Goal: Task Accomplishment & Management: Manage account settings

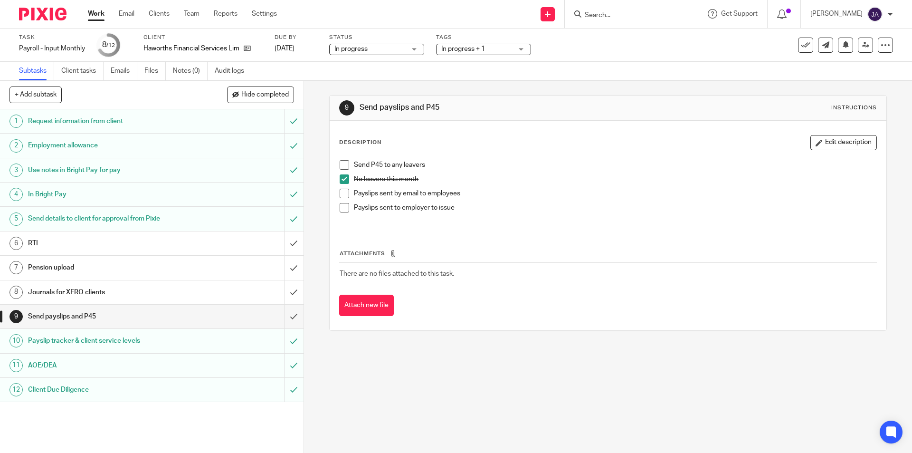
click at [97, 13] on link "Work" at bounding box center [96, 14] width 17 height 10
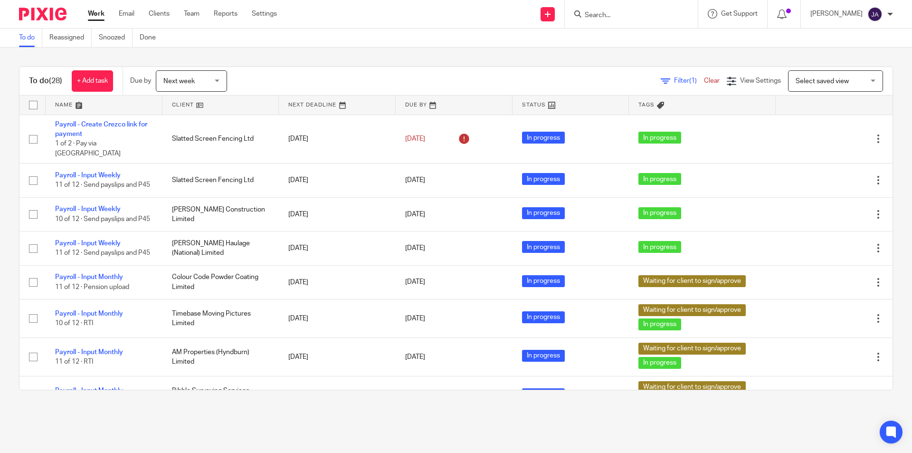
click at [176, 105] on link at bounding box center [220, 105] width 117 height 19
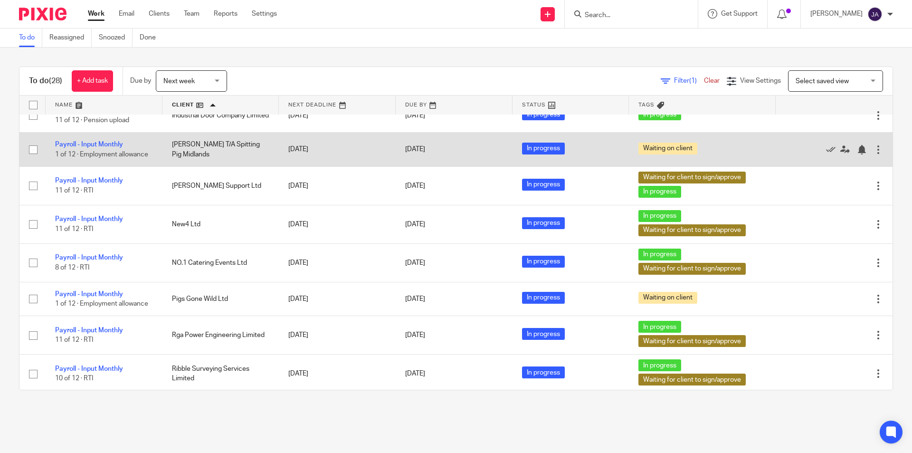
scroll to position [618, 0]
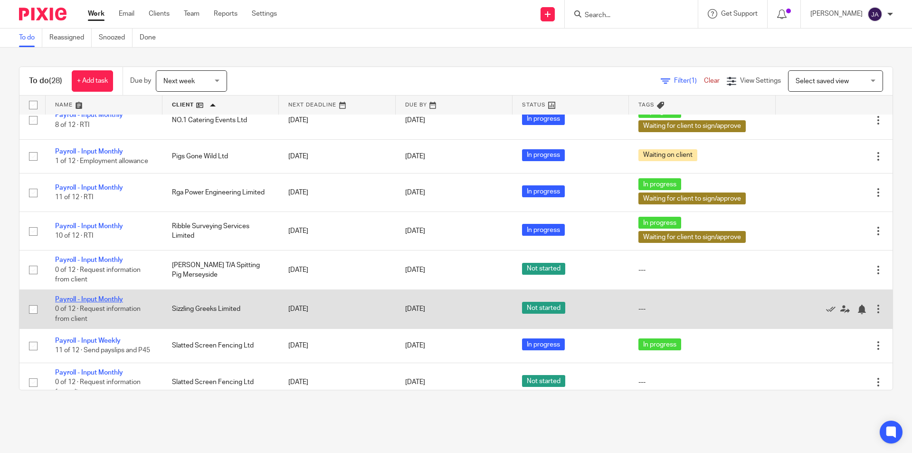
click at [96, 303] on link "Payroll - Input Monthly" at bounding box center [89, 299] width 68 height 7
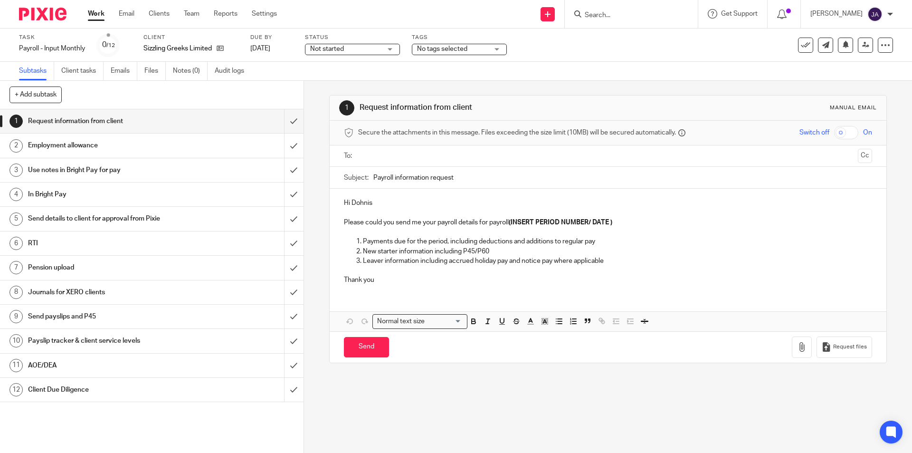
click at [360, 53] on span "Not started" at bounding box center [345, 49] width 71 height 10
click at [353, 82] on li "In progress" at bounding box center [353, 83] width 94 height 19
click at [429, 50] on span "No tags selected" at bounding box center [442, 49] width 50 height 7
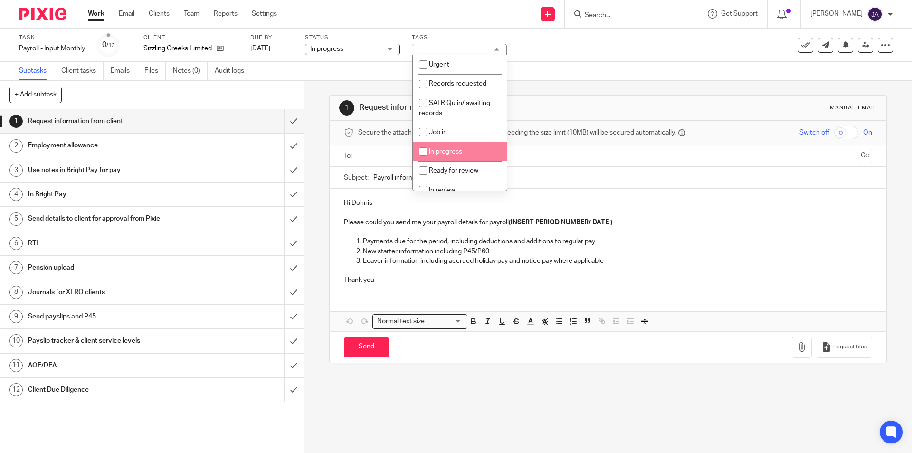
click at [440, 149] on span "In progress" at bounding box center [445, 151] width 33 height 7
checkbox input "true"
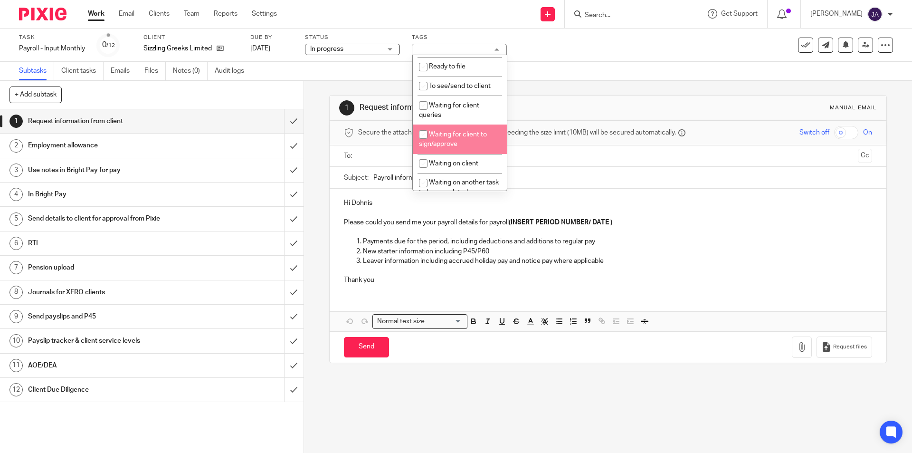
click at [443, 139] on li "Waiting for client to sign/approve" at bounding box center [460, 138] width 94 height 29
checkbox input "true"
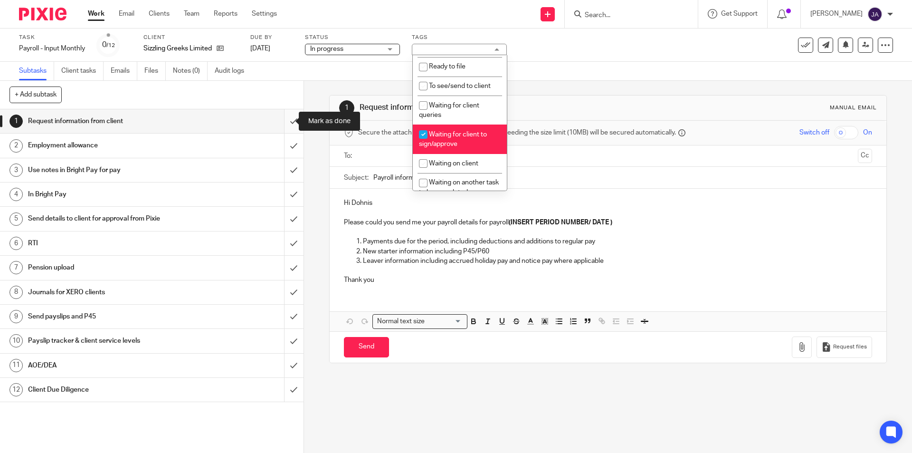
click at [287, 127] on input "submit" at bounding box center [152, 121] width 304 height 24
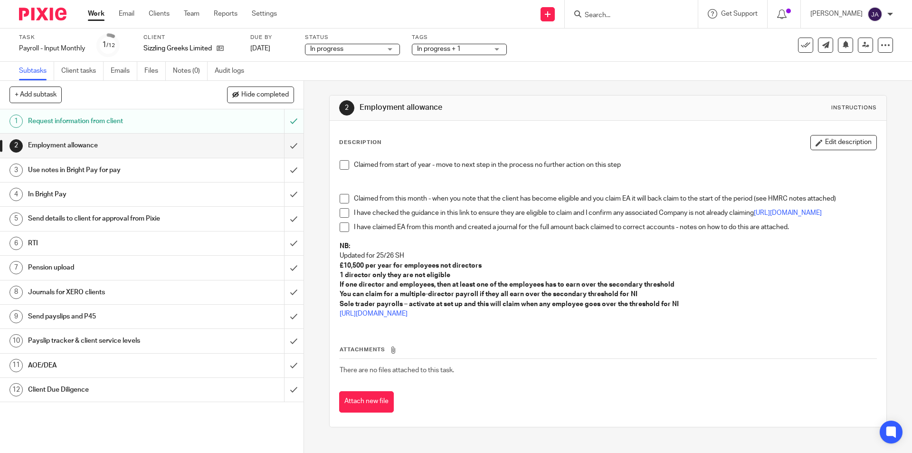
click at [341, 166] on span at bounding box center [345, 165] width 10 height 10
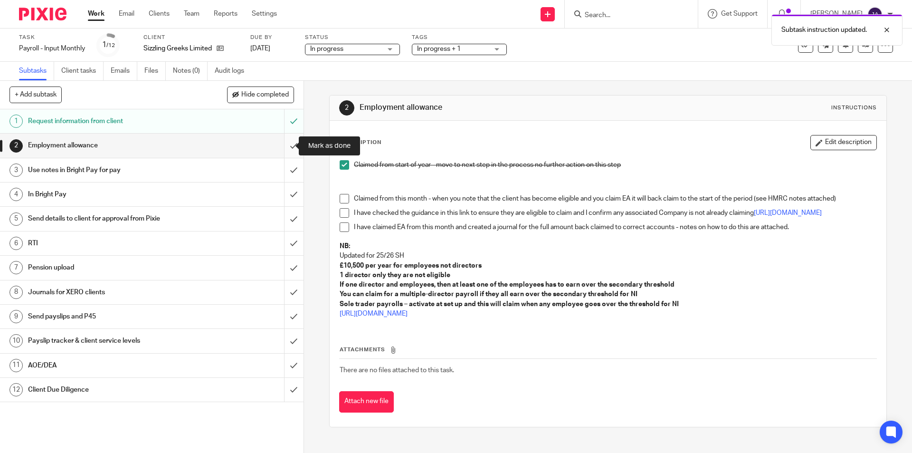
click at [285, 148] on input "submit" at bounding box center [152, 146] width 304 height 24
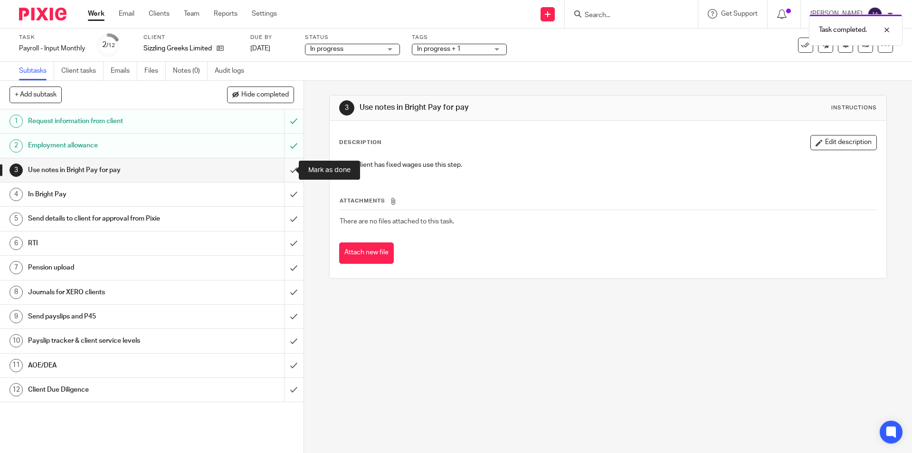
click at [286, 166] on input "submit" at bounding box center [152, 170] width 304 height 24
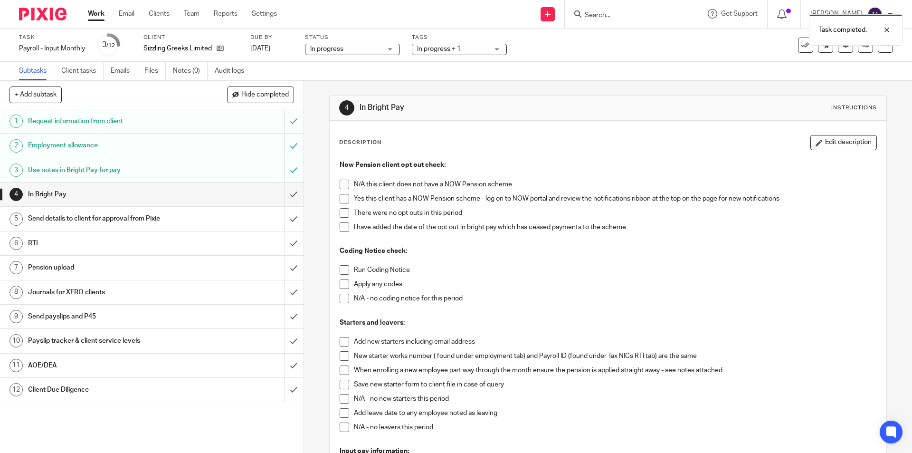
click at [340, 197] on span at bounding box center [345, 199] width 10 height 10
click at [340, 210] on span at bounding box center [345, 213] width 10 height 10
click at [340, 268] on span at bounding box center [345, 270] width 10 height 10
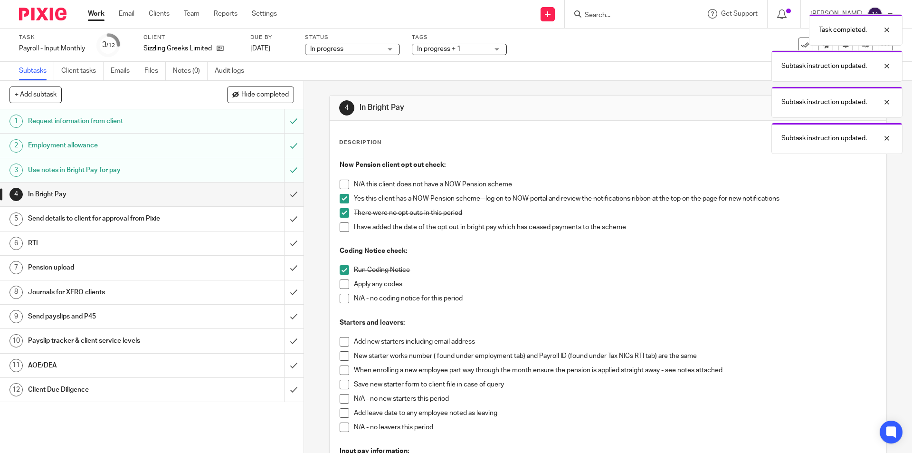
click at [342, 301] on span at bounding box center [345, 299] width 10 height 10
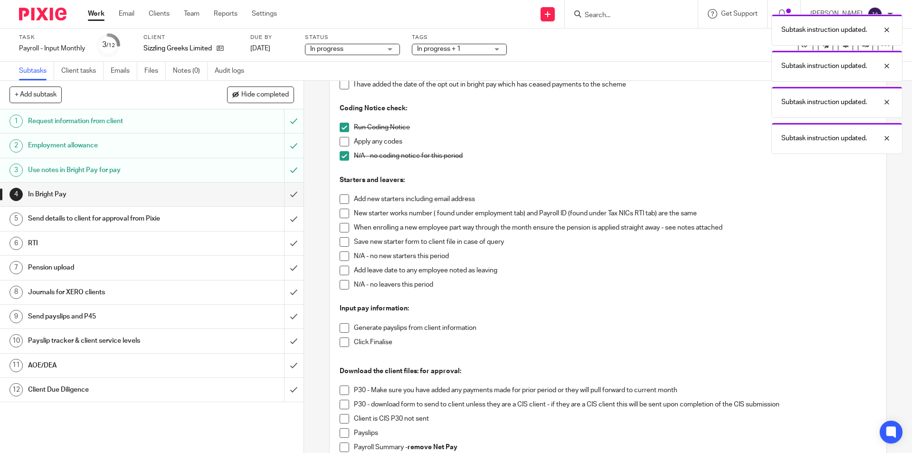
drag, startPoint x: 341, startPoint y: 258, endPoint x: 342, endPoint y: 269, distance: 11.4
click at [341, 258] on span at bounding box center [345, 256] width 10 height 10
click at [340, 285] on span at bounding box center [345, 285] width 10 height 10
click at [341, 318] on p at bounding box center [608, 319] width 536 height 10
drag, startPoint x: 341, startPoint y: 325, endPoint x: 339, endPoint y: 339, distance: 13.4
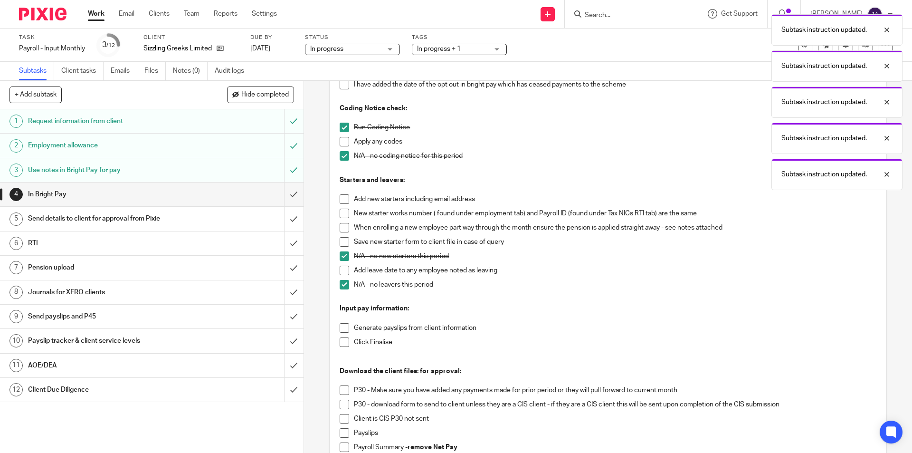
click at [341, 326] on span at bounding box center [345, 328] width 10 height 10
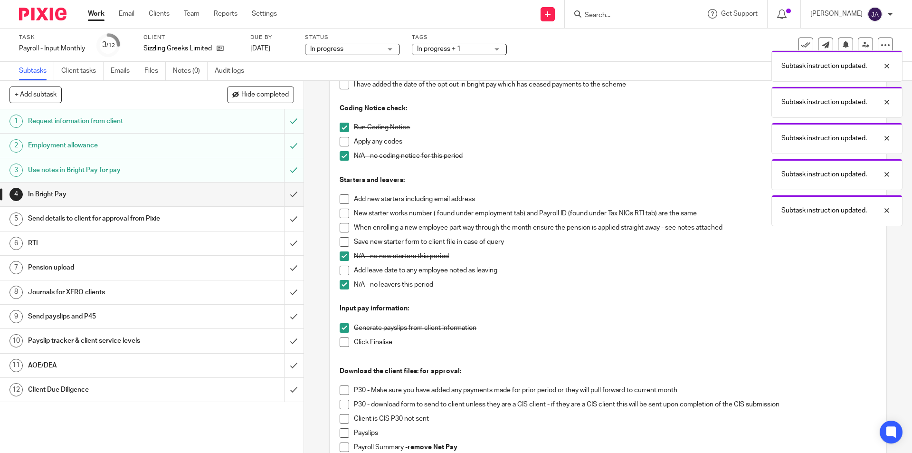
click at [340, 346] on span at bounding box center [345, 342] width 10 height 10
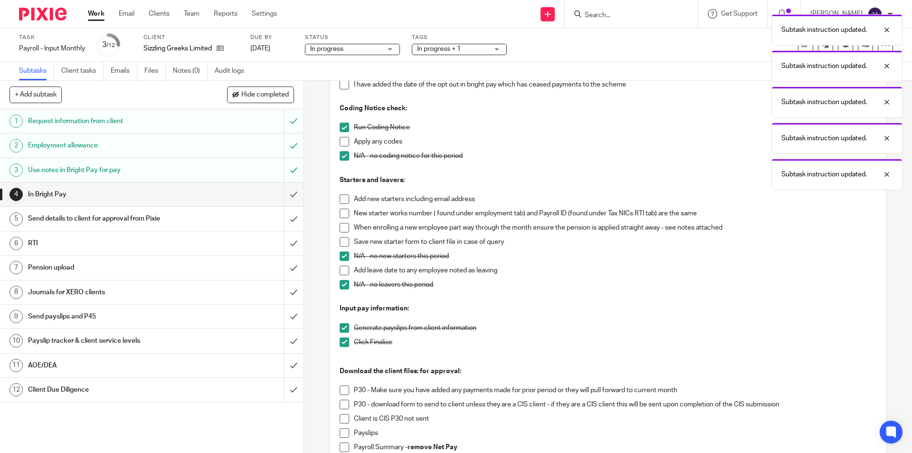
scroll to position [285, 0]
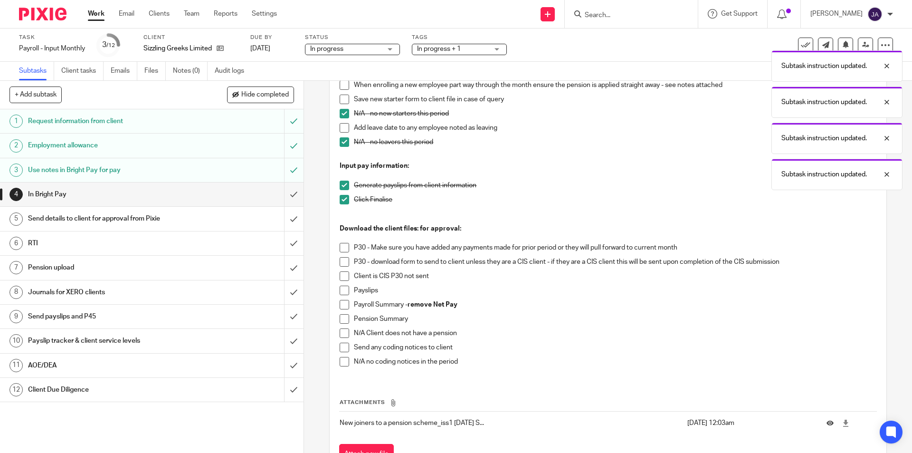
click at [343, 248] on span at bounding box center [345, 248] width 10 height 10
click at [342, 261] on span at bounding box center [345, 262] width 10 height 10
click at [344, 248] on span at bounding box center [345, 248] width 10 height 10
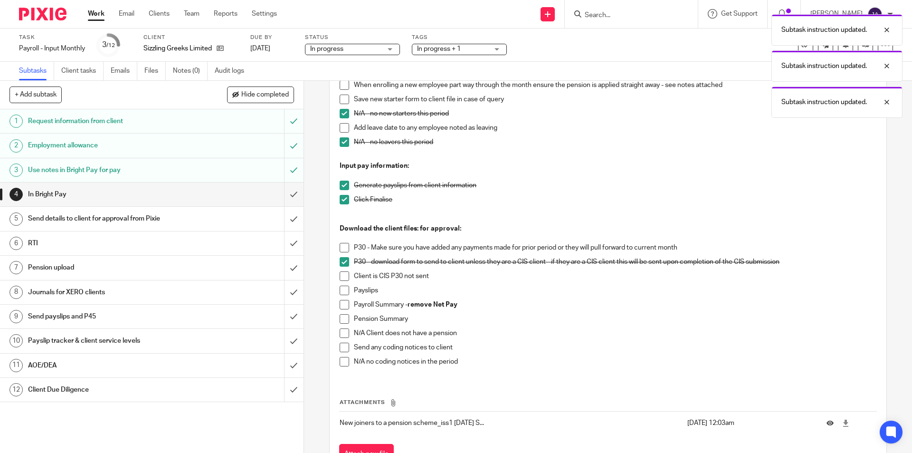
click at [341, 290] on span at bounding box center [345, 291] width 10 height 10
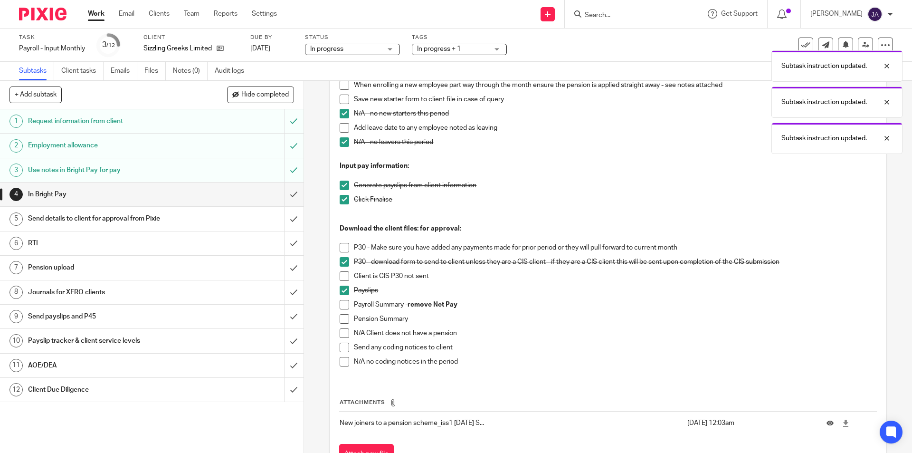
click at [340, 308] on span at bounding box center [345, 305] width 10 height 10
click at [341, 317] on span at bounding box center [345, 319] width 10 height 10
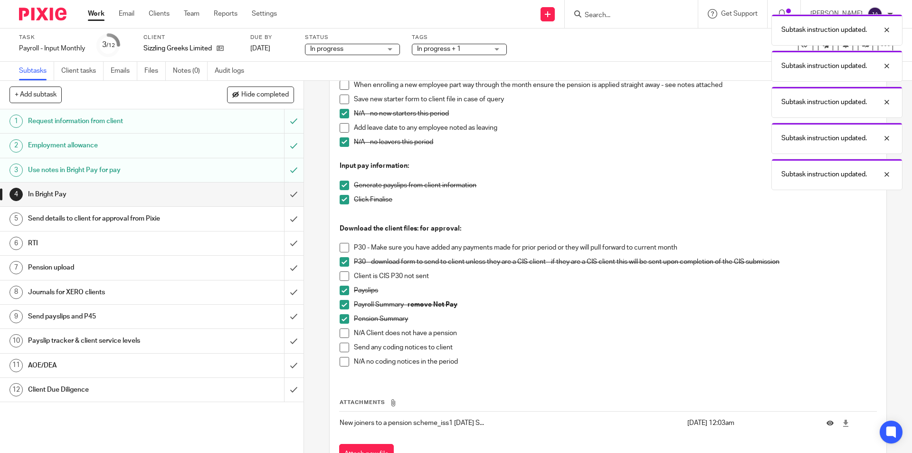
click at [343, 357] on span at bounding box center [345, 362] width 10 height 10
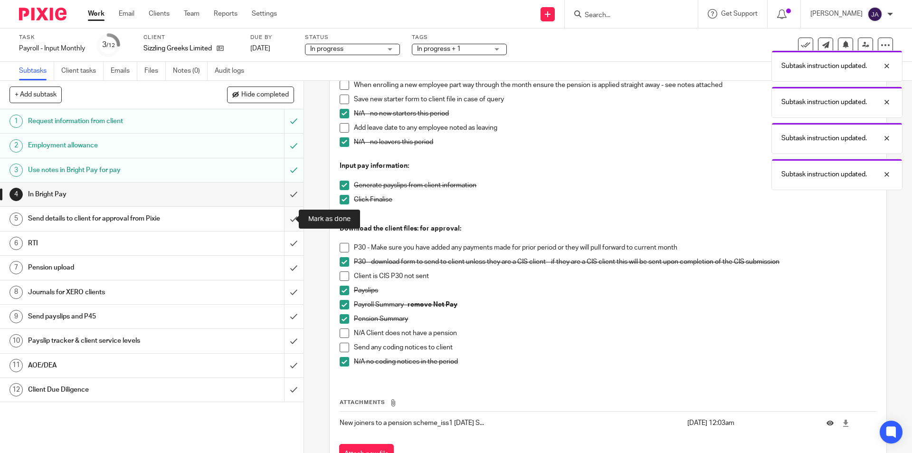
click at [281, 218] on input "submit" at bounding box center [152, 219] width 304 height 24
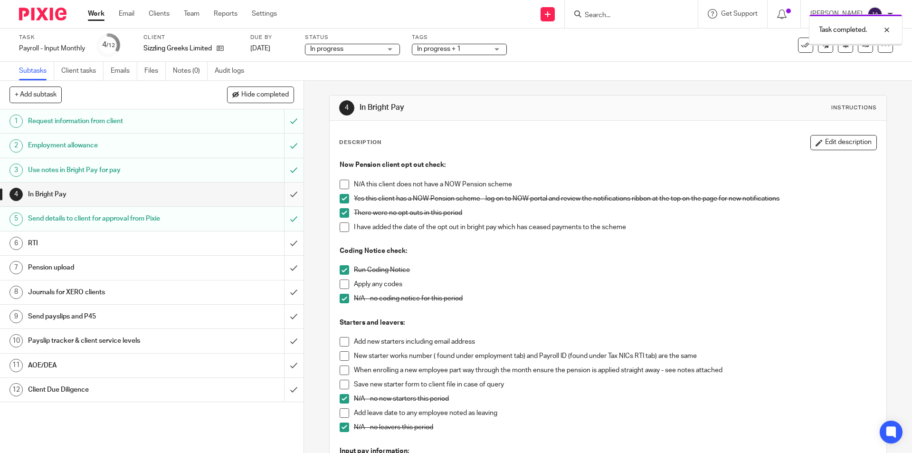
click at [286, 194] on input "submit" at bounding box center [152, 194] width 304 height 24
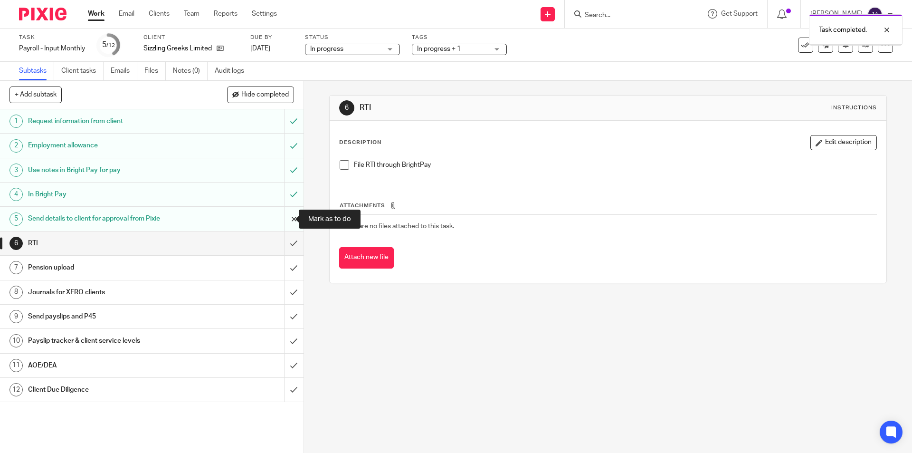
click at [279, 215] on input "submit" at bounding box center [152, 219] width 304 height 24
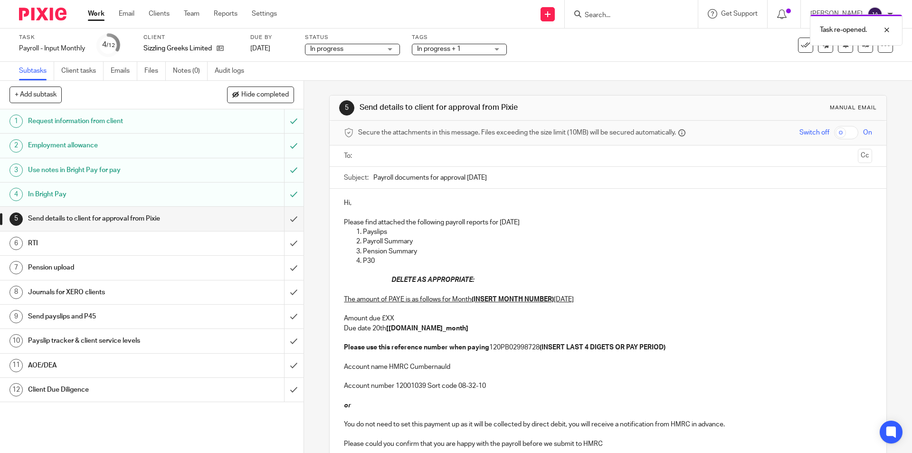
click at [386, 153] on input "text" at bounding box center [608, 156] width 492 height 11
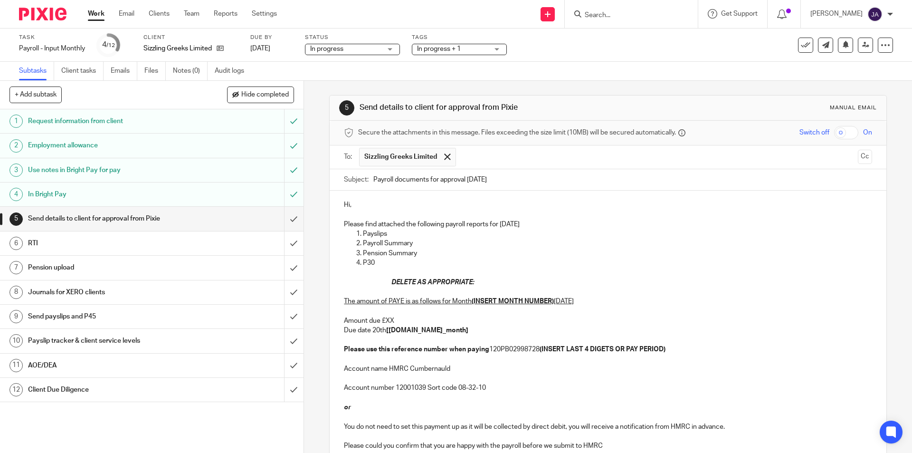
click at [373, 179] on input "Payroll documents for approval September 2025" at bounding box center [622, 179] width 498 height 21
paste input "Re: Month 5 SP Sizzling Greeks"
click at [384, 180] on input "Re: Month 5 SP Sizzling Greeks Payroll documents for approval September 2025" at bounding box center [622, 179] width 498 height 21
click at [395, 180] on input "Month 5 SP Sizzling Greeks Payroll documents for approval [DATE]" at bounding box center [622, 179] width 498 height 21
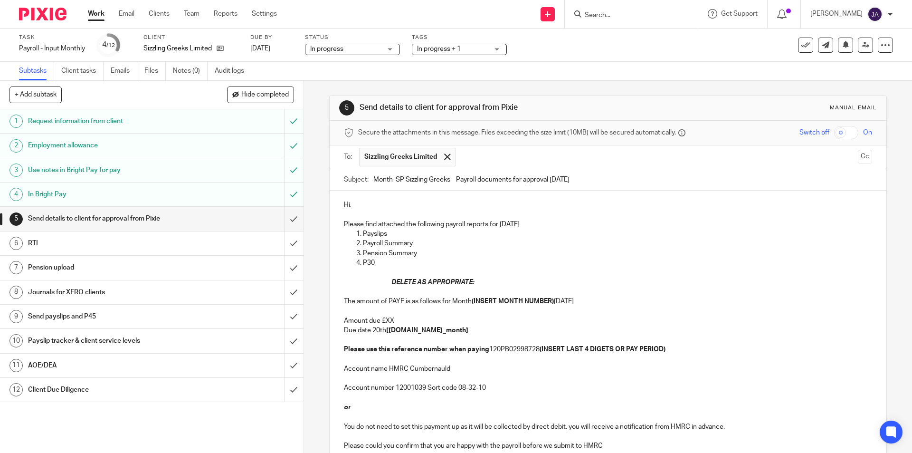
type input "Month SP Sizzling Greeks Payroll documents for approval [DATE]"
click at [363, 202] on p "Hi," at bounding box center [608, 205] width 528 height 10
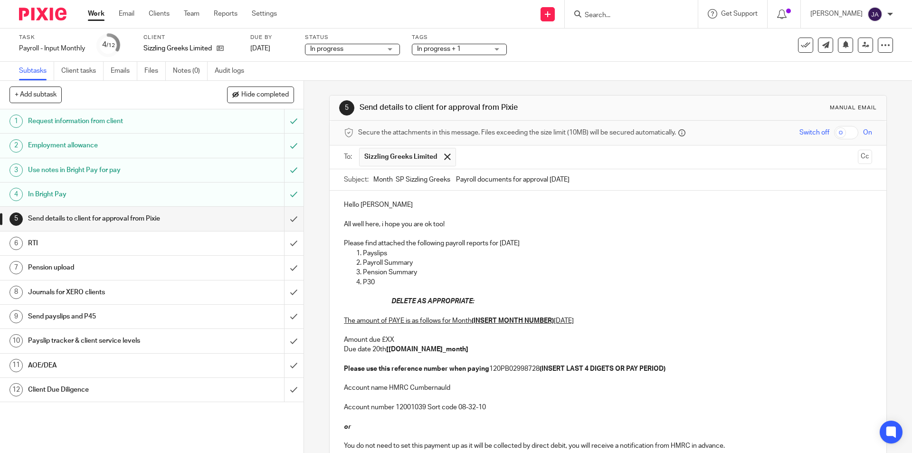
click at [564, 243] on p "Please find attached the following payroll reports for September 2025" at bounding box center [608, 244] width 528 height 10
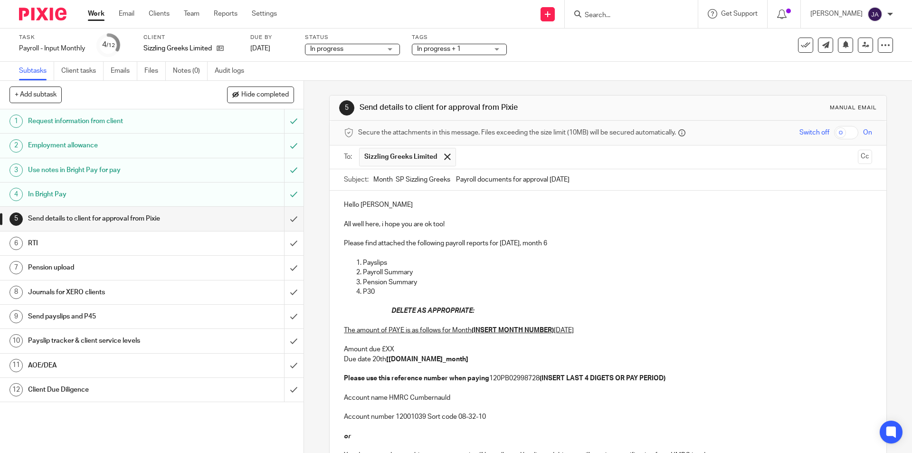
click at [445, 279] on p "Pension Summary" at bounding box center [617, 282] width 509 height 10
click at [417, 288] on p "P30" at bounding box center [617, 292] width 509 height 10
click at [222, 144] on div "Employment allowance" at bounding box center [151, 145] width 247 height 14
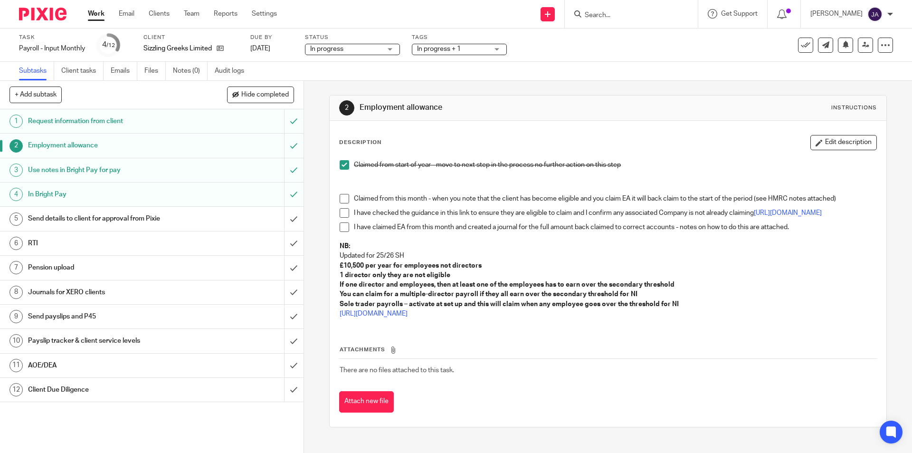
click at [344, 164] on span at bounding box center [345, 165] width 10 height 10
click at [816, 143] on icon "button" at bounding box center [819, 142] width 7 height 7
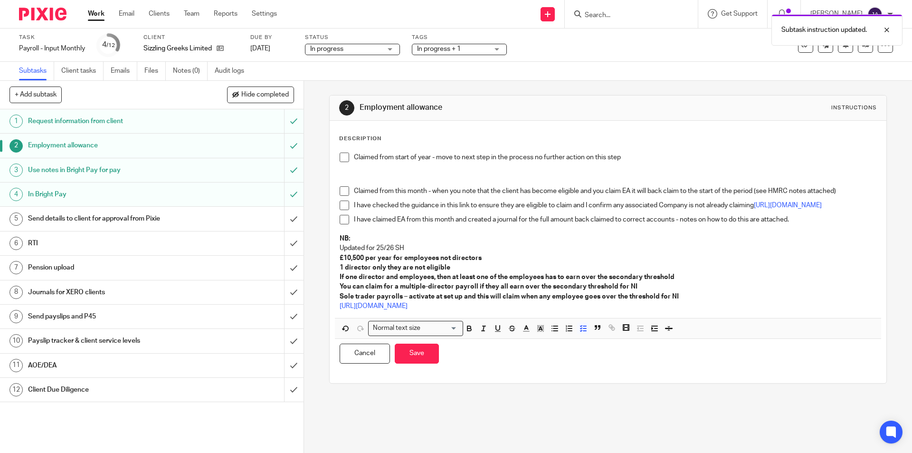
click at [655, 155] on p "Claimed from start of year - move to next step in the process no further action…" at bounding box center [615, 158] width 522 height 10
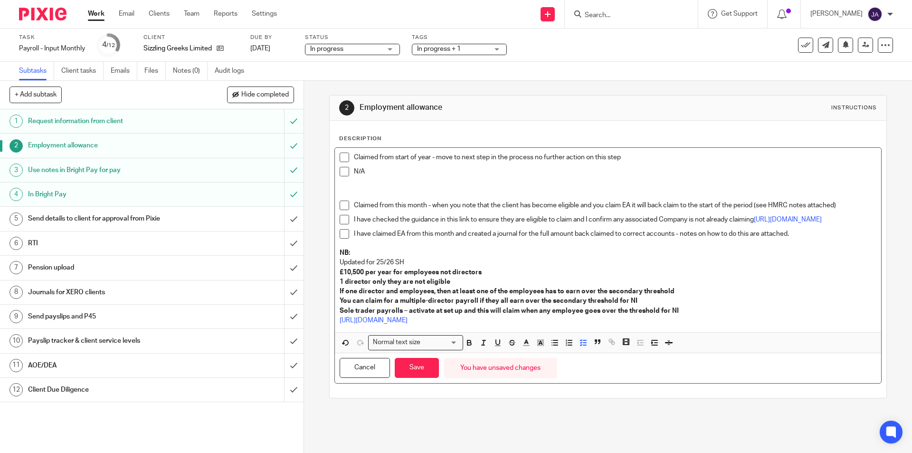
click at [345, 159] on span at bounding box center [345, 158] width 10 height 10
click at [343, 172] on span at bounding box center [345, 172] width 10 height 10
click at [425, 368] on button "Save" at bounding box center [417, 368] width 44 height 20
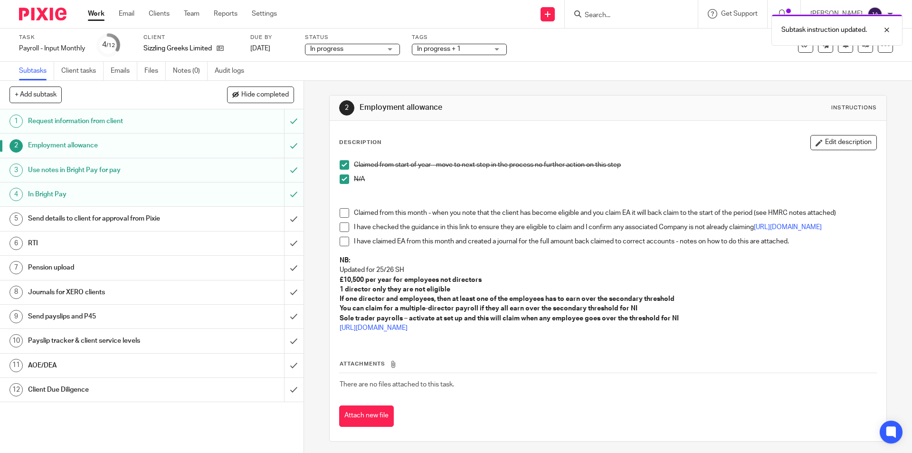
click at [143, 220] on h1 "Send details to client for approval from Pixie" at bounding box center [110, 218] width 164 height 14
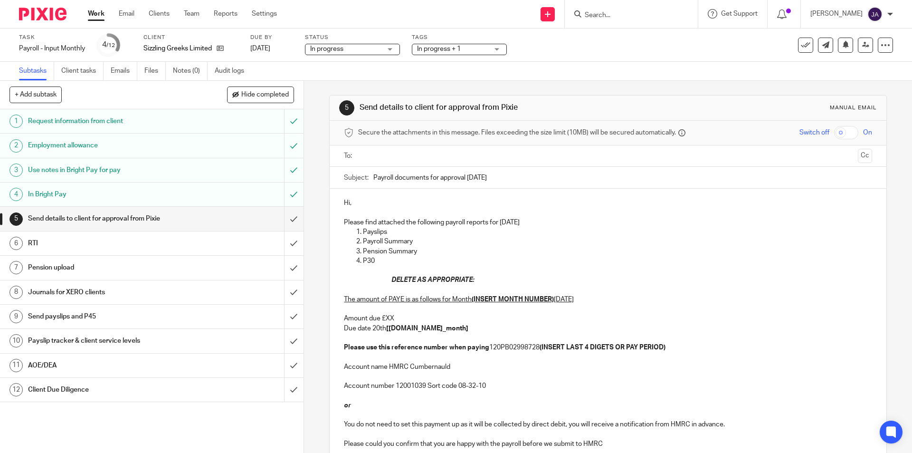
click at [364, 157] on input "text" at bounding box center [608, 156] width 492 height 11
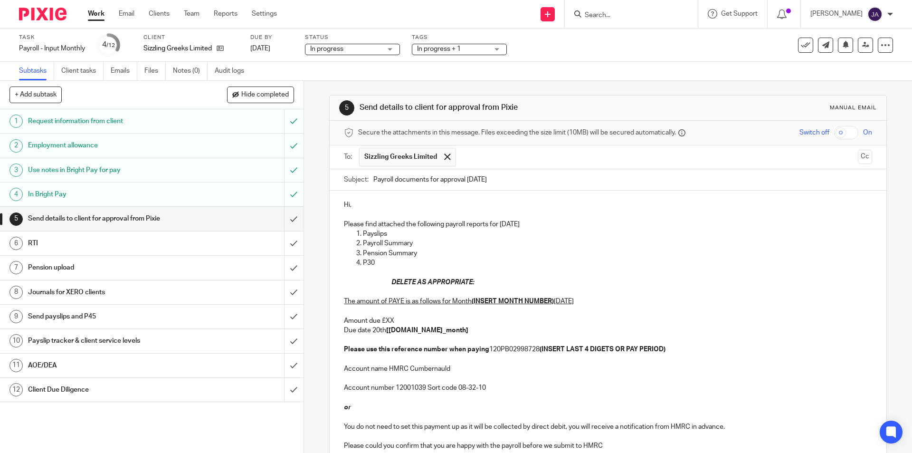
click at [373, 179] on input "Payroll documents for approval September 2025" at bounding box center [622, 179] width 498 height 21
click at [376, 178] on input "Payroll documents for approval September 2025" at bounding box center [622, 179] width 498 height 21
paste input "Month 5 SP Sizzling Greeks"
type input "Month 5 SP Sizzling Greeks Payroll documents for approval September 2025"
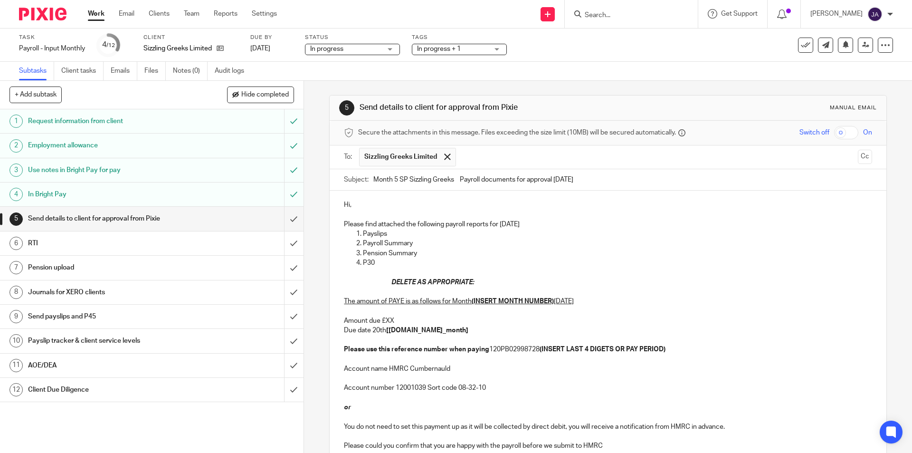
click at [364, 206] on p "Hi," at bounding box center [608, 205] width 528 height 10
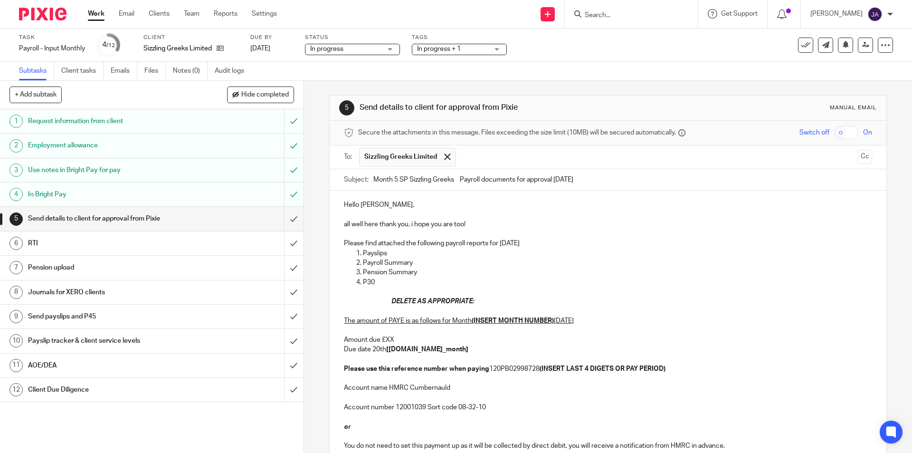
click at [557, 246] on p "Please find attached the following payroll reports for September 2025" at bounding box center [608, 244] width 528 height 10
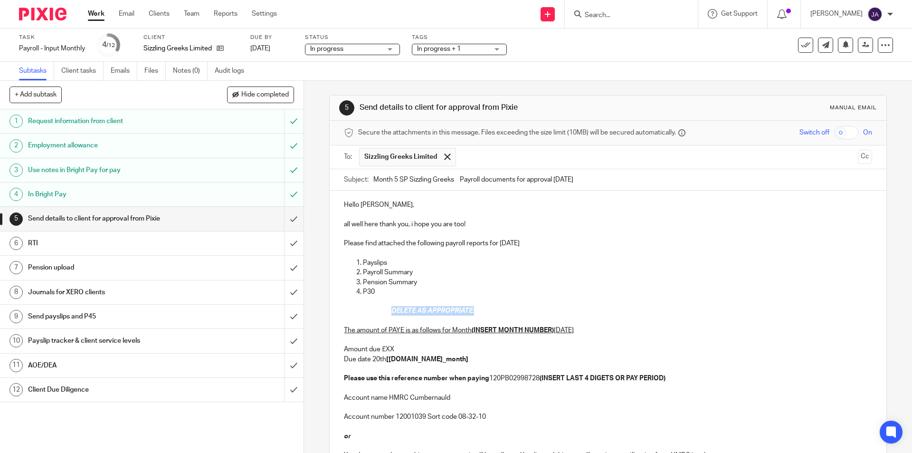
drag, startPoint x: 460, startPoint y: 315, endPoint x: 373, endPoint y: 308, distance: 87.6
click at [373, 308] on div "Hello Sue, all well here thank you, i hope you are too! Please find attached th…" at bounding box center [608, 339] width 556 height 296
drag, startPoint x: 554, startPoint y: 332, endPoint x: 472, endPoint y: 332, distance: 82.2
click at [472, 332] on p "The amount of PAYE is as follows for Month (INSERT MONTH NUMBER) September 2025…" at bounding box center [608, 349] width 528 height 67
click at [395, 348] on p "The amount of PAYE is as follows for Month 6 September 2025 Amount due £XX Due …" at bounding box center [608, 349] width 528 height 67
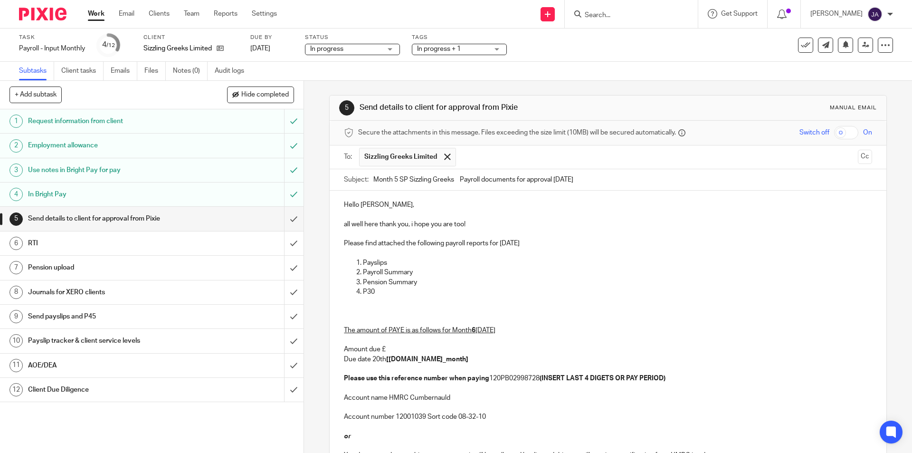
click at [449, 328] on u "The amount of PAYE is as follows for Month" at bounding box center [408, 330] width 128 height 7
click at [528, 330] on p "The amount of PAYE is as follows for Month 6 September 2025 Amount due £ Due da…" at bounding box center [608, 349] width 528 height 67
click at [388, 348] on p "The amount of PAYE is as follows for Month 6 September 2025 Amount due £ Due da…" at bounding box center [608, 349] width 528 height 67
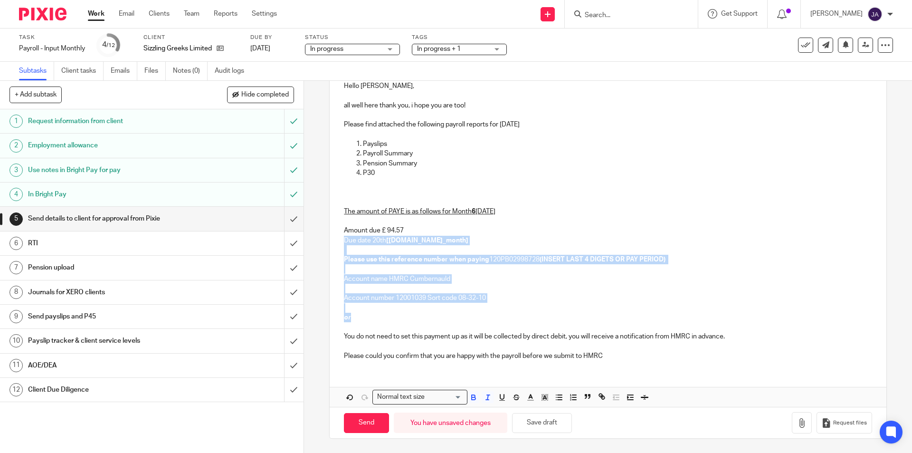
drag, startPoint x: 349, startPoint y: 316, endPoint x: 323, endPoint y: 239, distance: 81.6
click at [323, 239] on div "5 Send details to client for approval from Pixie Manual email Secure the attach…" at bounding box center [608, 267] width 608 height 372
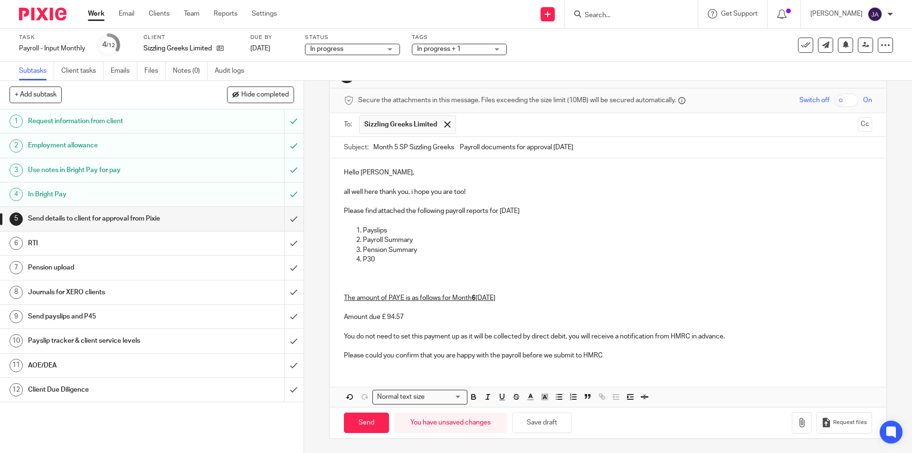
scroll to position [0, 0]
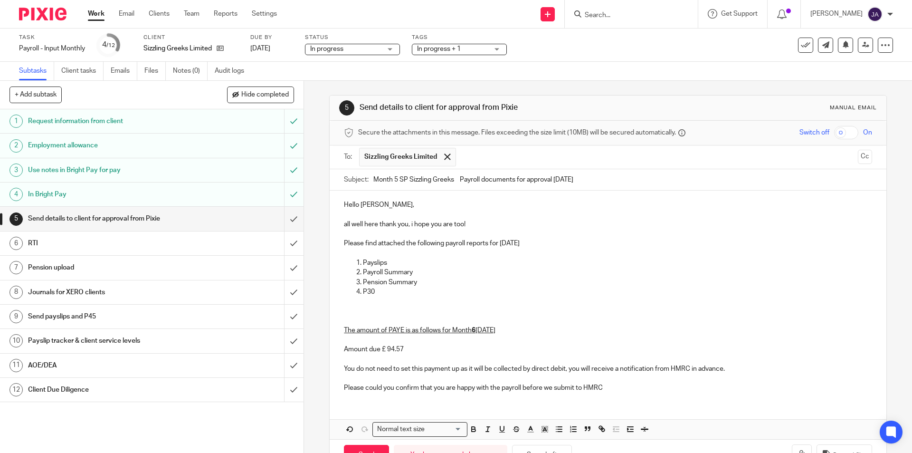
drag, startPoint x: 734, startPoint y: 369, endPoint x: 339, endPoint y: 365, distance: 394.9
click at [339, 365] on div "Hello Sue, all well here thank you, i hope you are too! Please find attached th…" at bounding box center [608, 295] width 556 height 209
click at [469, 430] on icon "button" at bounding box center [473, 429] width 9 height 9
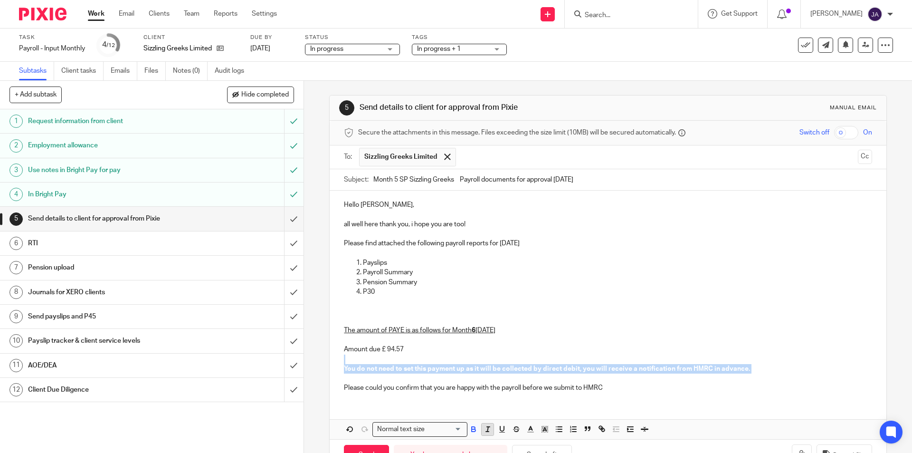
click at [487, 430] on line "button" at bounding box center [487, 429] width 1 height 5
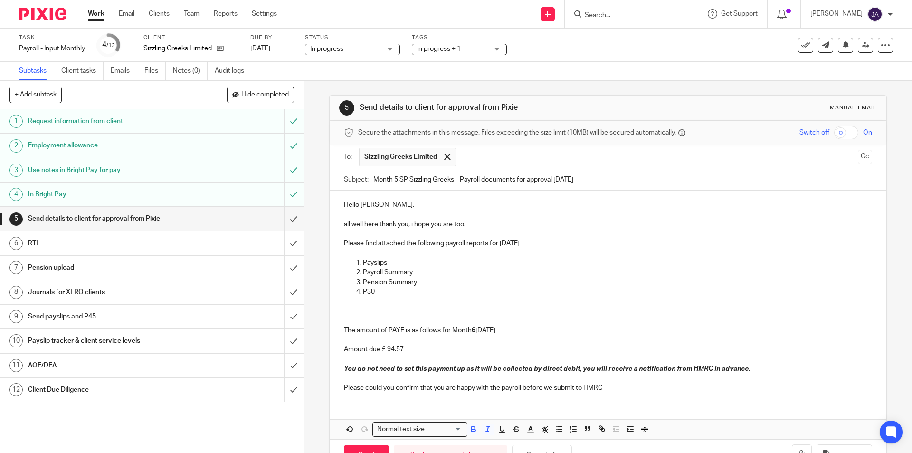
click at [447, 392] on p "Please could you confirm that you are happy with the payroll before we submit t…" at bounding box center [608, 382] width 528 height 19
click at [423, 411] on div "Hello Sue, all well here thank you, i hope you are too! Please find attached th…" at bounding box center [608, 315] width 556 height 248
drag, startPoint x: 570, startPoint y: 392, endPoint x: 336, endPoint y: 392, distance: 233.8
click at [334, 392] on div "Hello Sue, all well here thank you, i hope you are too! Please find attached th…" at bounding box center [608, 295] width 556 height 209
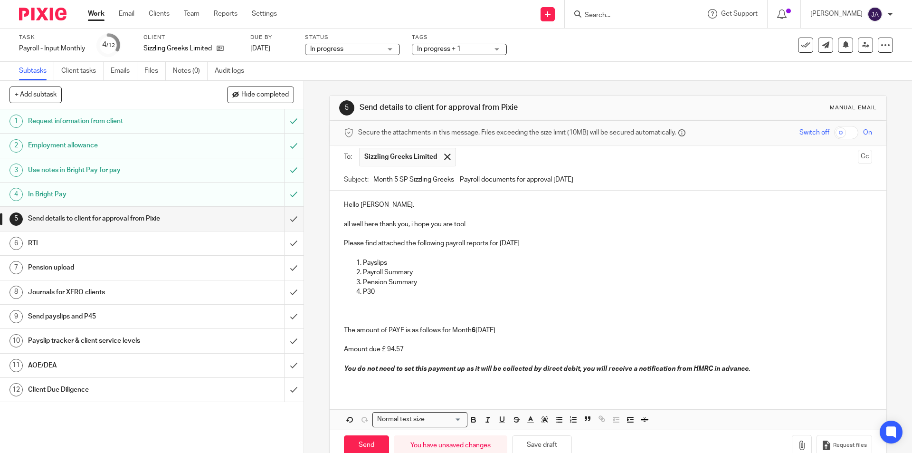
click at [557, 247] on p "Please find attached the following payroll reports for September 2025" at bounding box center [608, 244] width 528 height 10
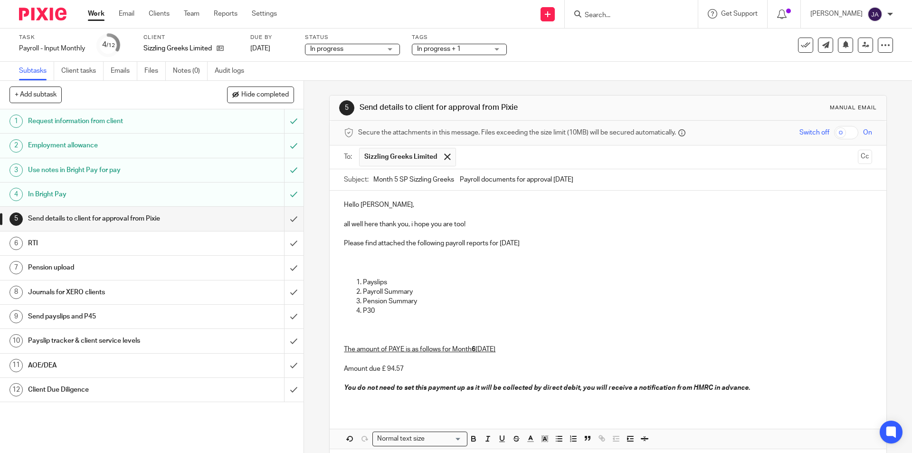
click at [358, 249] on p at bounding box center [608, 253] width 528 height 10
click at [503, 275] on p at bounding box center [608, 273] width 528 height 10
drag, startPoint x: 600, startPoint y: 251, endPoint x: 337, endPoint y: 263, distance: 262.6
click at [332, 254] on div "Hello Sue, all well here thank you, i hope you are too! Please find attached th…" at bounding box center [608, 300] width 556 height 219
click at [472, 439] on icon "button" at bounding box center [474, 440] width 4 height 2
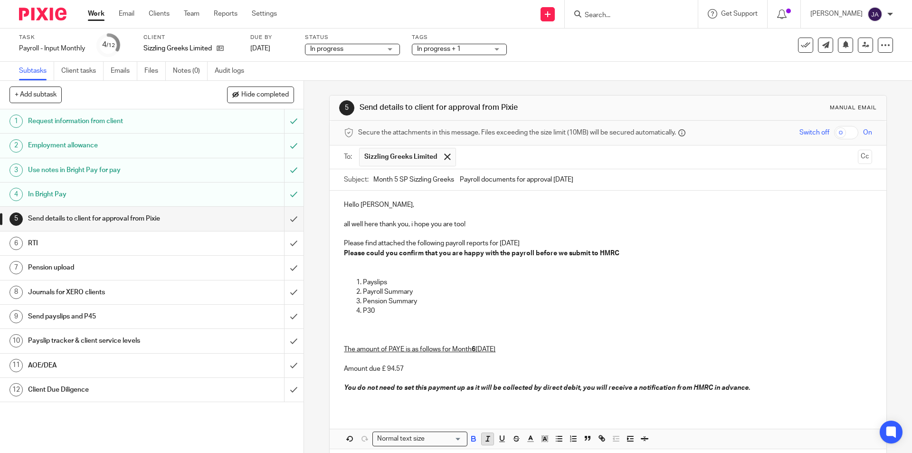
click at [484, 439] on icon "button" at bounding box center [488, 438] width 9 height 9
click at [665, 326] on p at bounding box center [632, 330] width 480 height 10
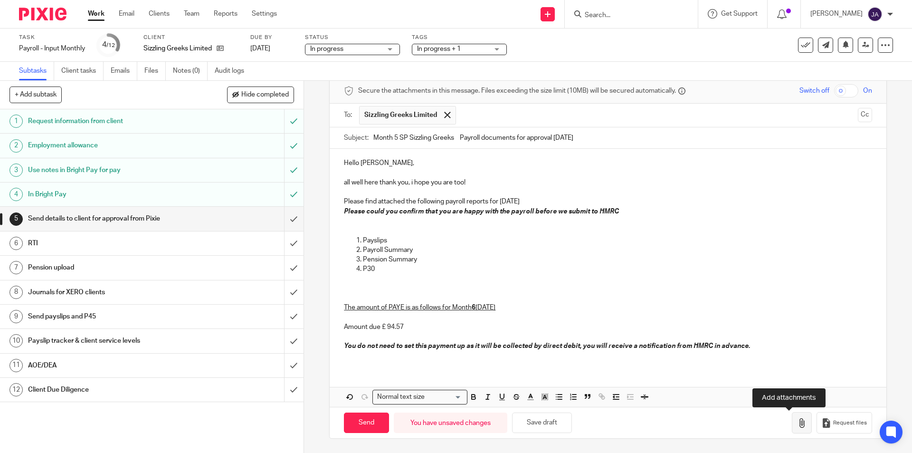
click at [797, 425] on icon "button" at bounding box center [802, 423] width 10 height 10
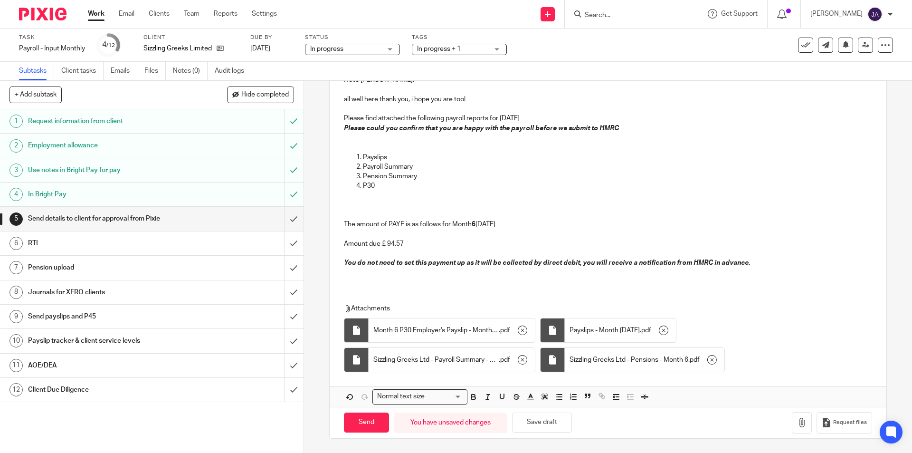
scroll to position [0, 0]
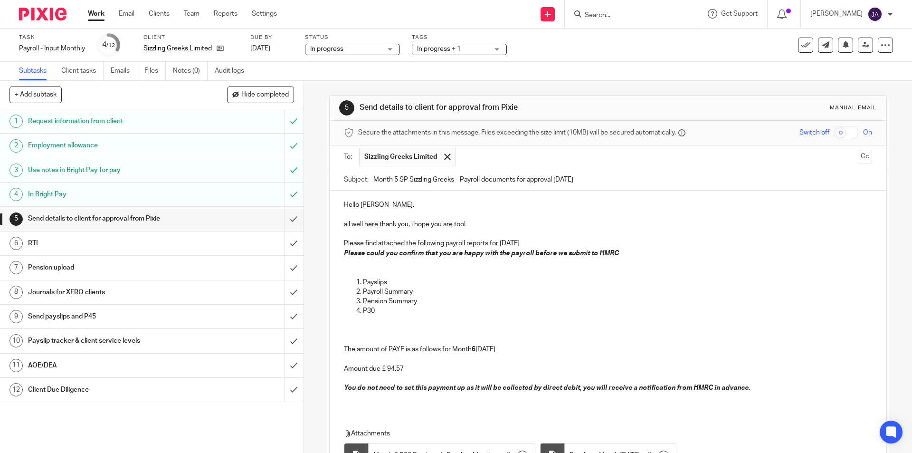
click at [398, 181] on input "Month 5 SP Sizzling Greeks Payroll documents for approval September 2025" at bounding box center [622, 179] width 498 height 21
type input "Month 6 SP Sizzling Greeks Payroll documents for approval September 2025"
click at [551, 243] on p "Please find attached the following payroll reports for September 2025" at bounding box center [608, 244] width 528 height 10
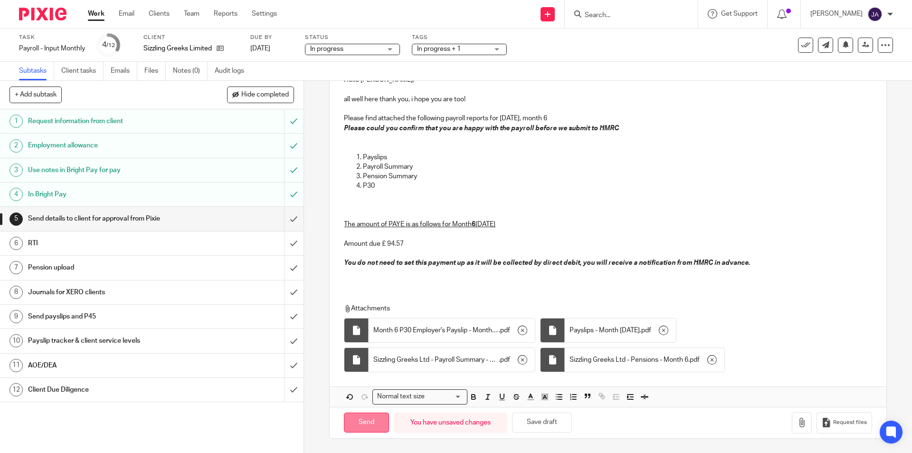
click at [372, 417] on input "Send" at bounding box center [366, 422] width 45 height 20
type input "Sent"
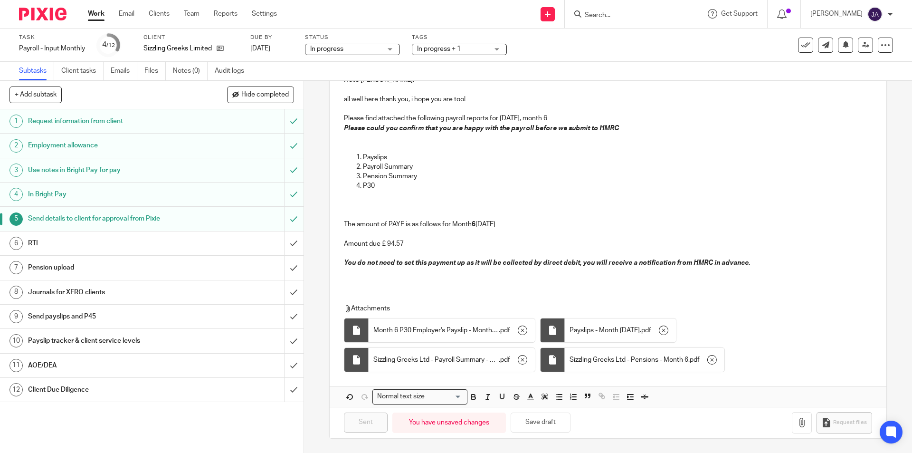
click at [35, 296] on h1 "Journals for XERO clients" at bounding box center [110, 292] width 164 height 14
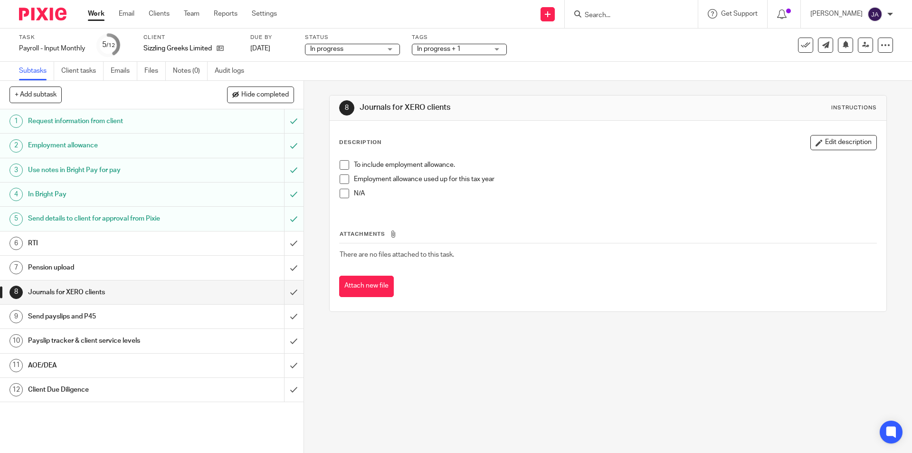
click at [340, 194] on span at bounding box center [345, 194] width 10 height 10
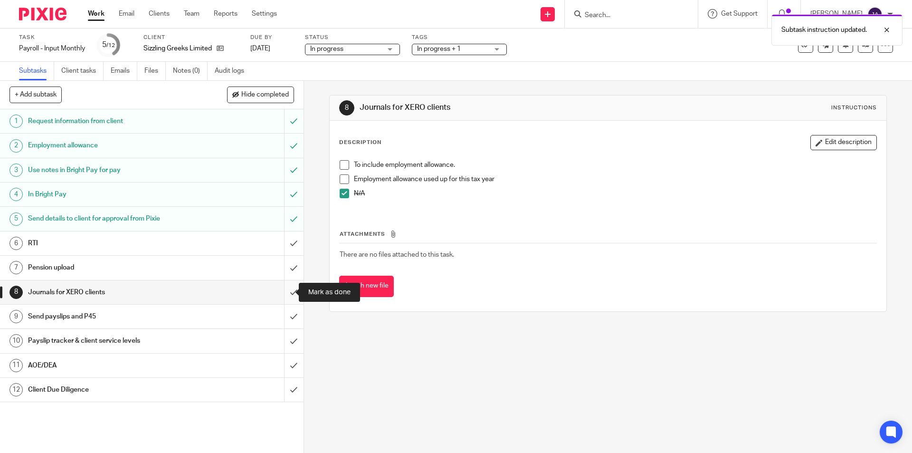
click at [283, 293] on input "submit" at bounding box center [152, 292] width 304 height 24
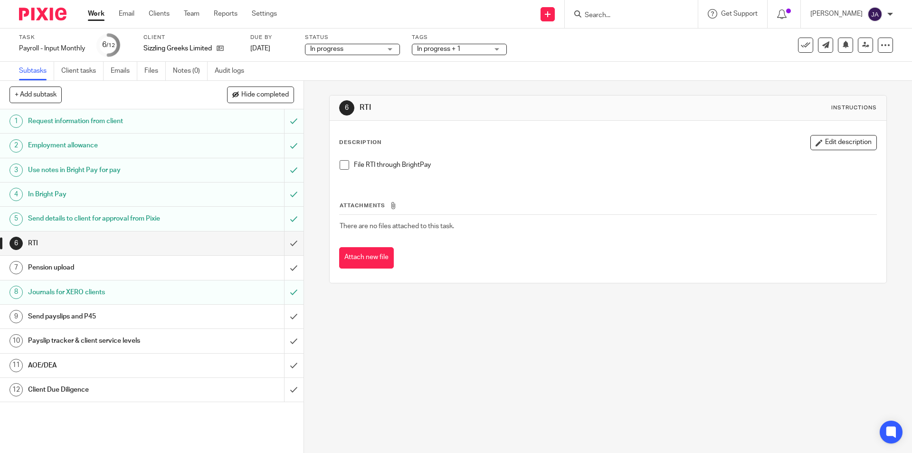
click at [65, 391] on h1 "Client Due Diligence" at bounding box center [110, 389] width 164 height 14
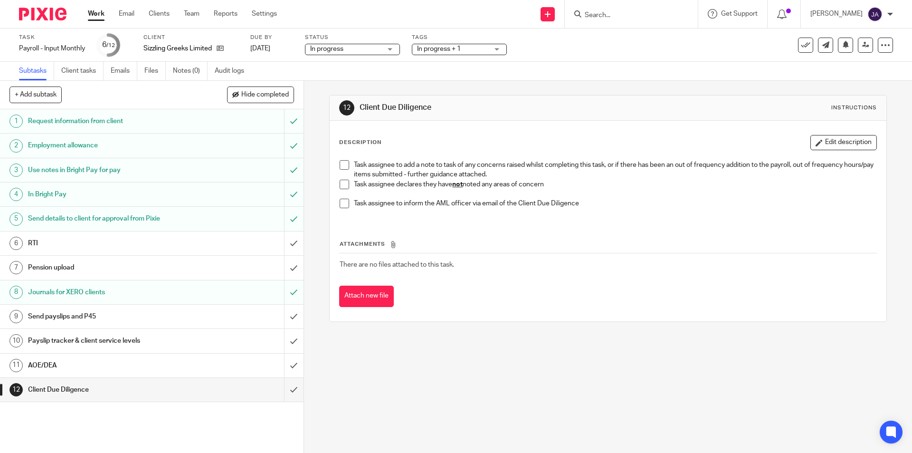
click at [342, 189] on span at bounding box center [345, 185] width 10 height 10
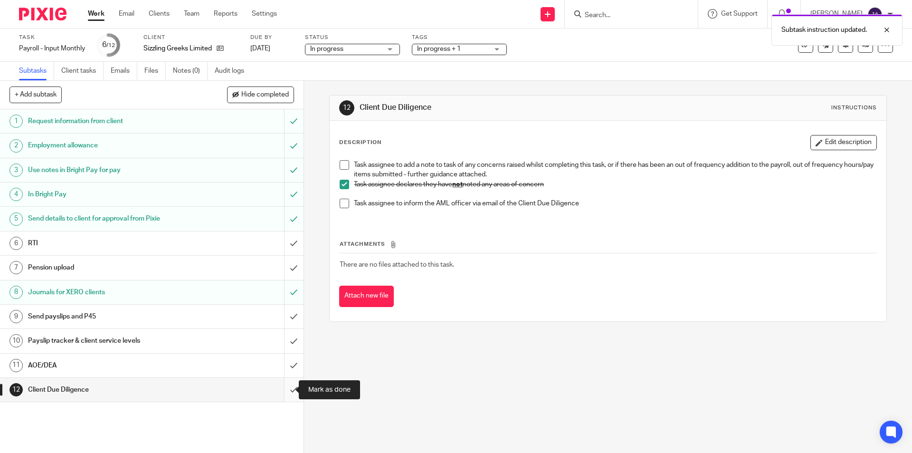
click at [285, 389] on input "submit" at bounding box center [152, 390] width 304 height 24
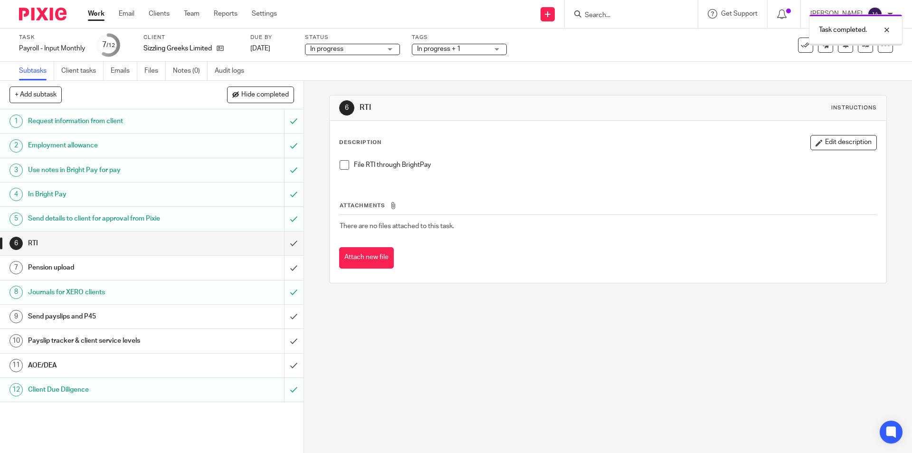
click at [152, 368] on h1 "AOE/DEA" at bounding box center [110, 365] width 164 height 14
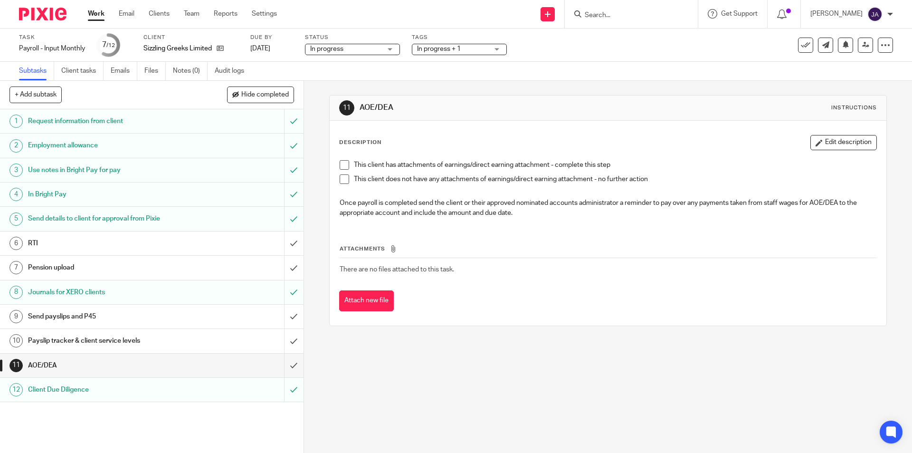
click at [341, 178] on span at bounding box center [345, 179] width 10 height 10
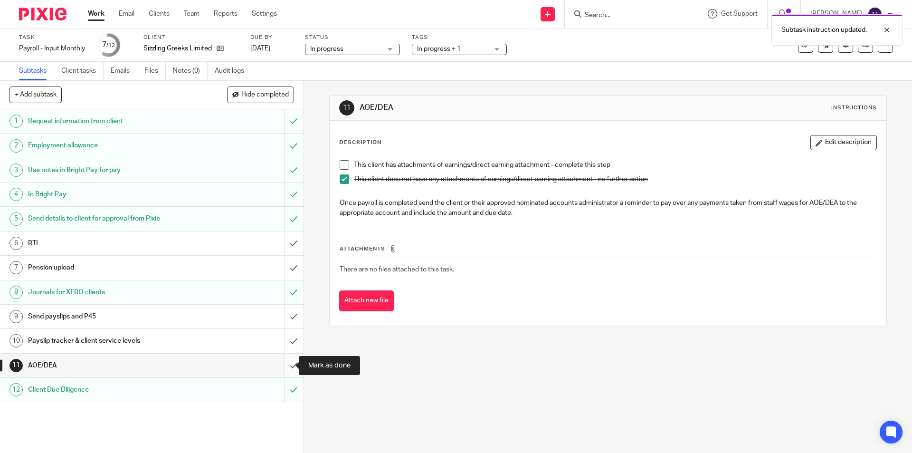
click at [278, 363] on input "submit" at bounding box center [152, 366] width 304 height 24
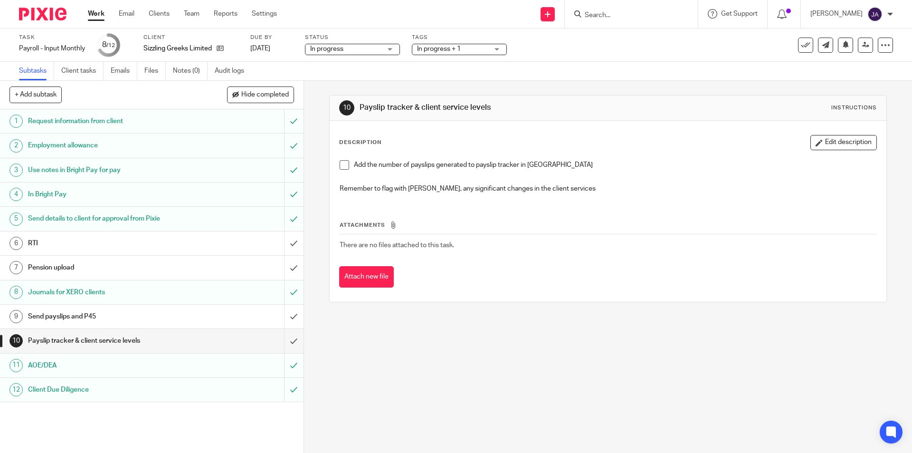
click at [345, 167] on span at bounding box center [345, 165] width 10 height 10
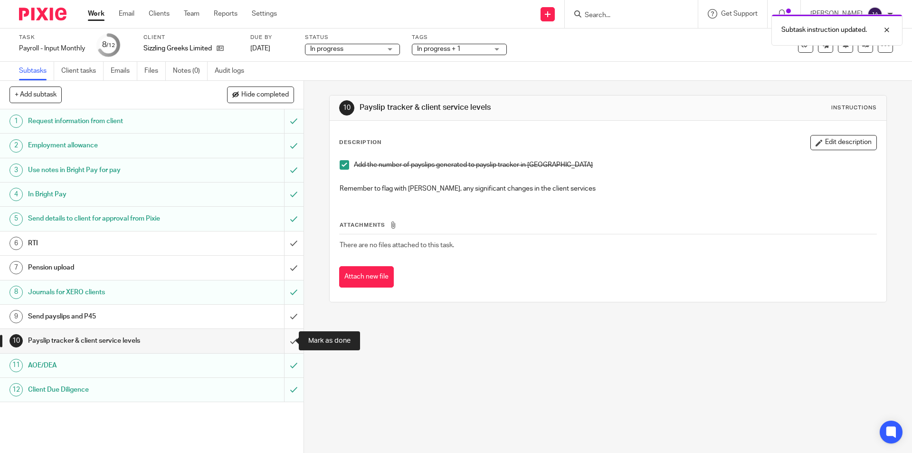
click at [282, 336] on input "submit" at bounding box center [152, 341] width 304 height 24
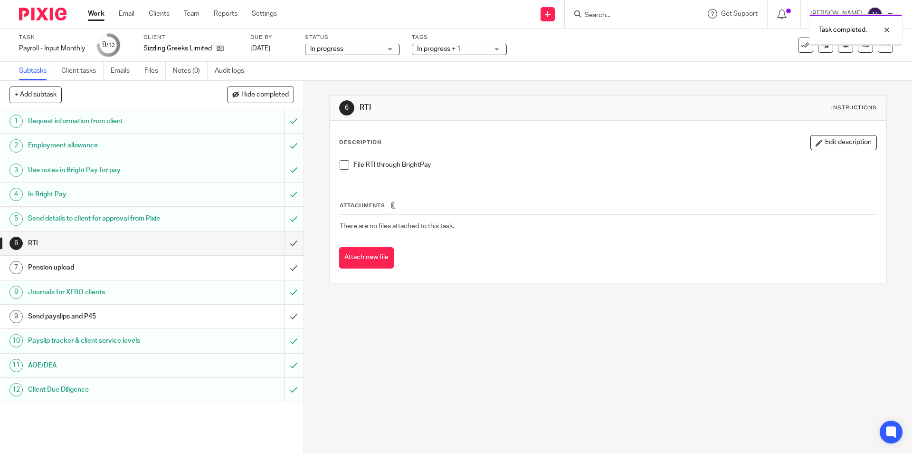
click at [197, 320] on div "Send payslips and P45" at bounding box center [151, 316] width 247 height 14
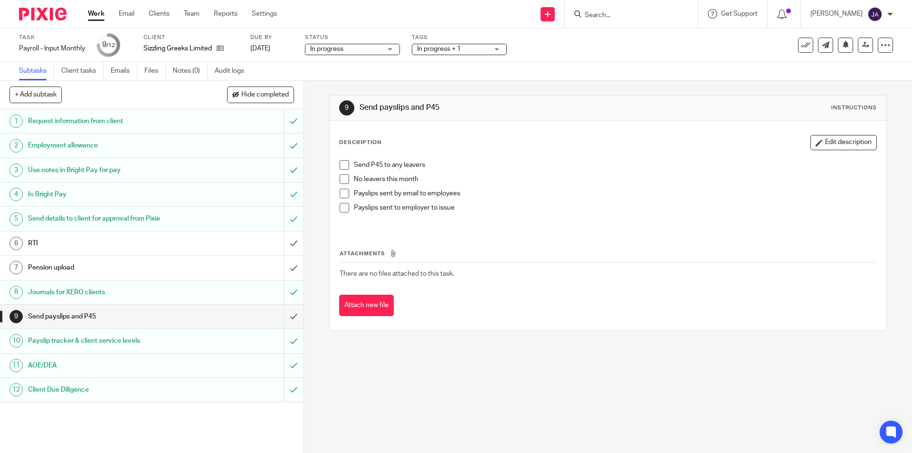
drag, startPoint x: 0, startPoint y: 0, endPoint x: 340, endPoint y: 179, distance: 384.1
click at [340, 179] on span at bounding box center [345, 179] width 10 height 10
click at [344, 210] on span at bounding box center [345, 208] width 10 height 10
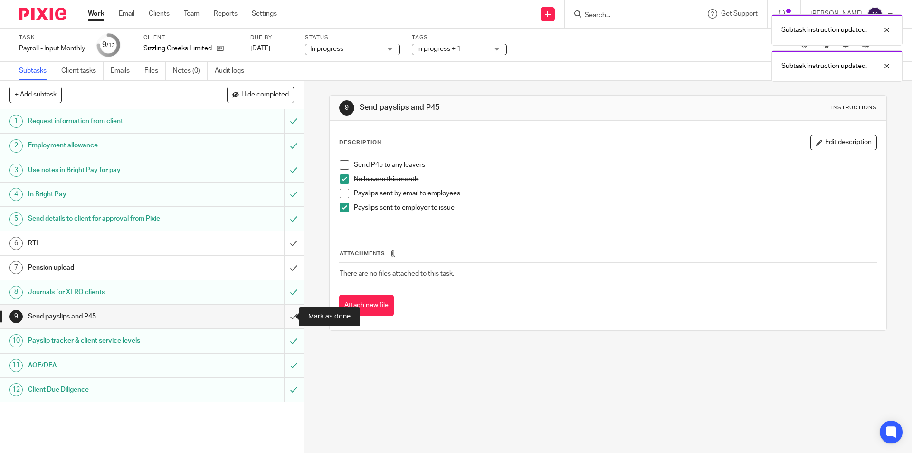
click at [282, 313] on input "submit" at bounding box center [152, 317] width 304 height 24
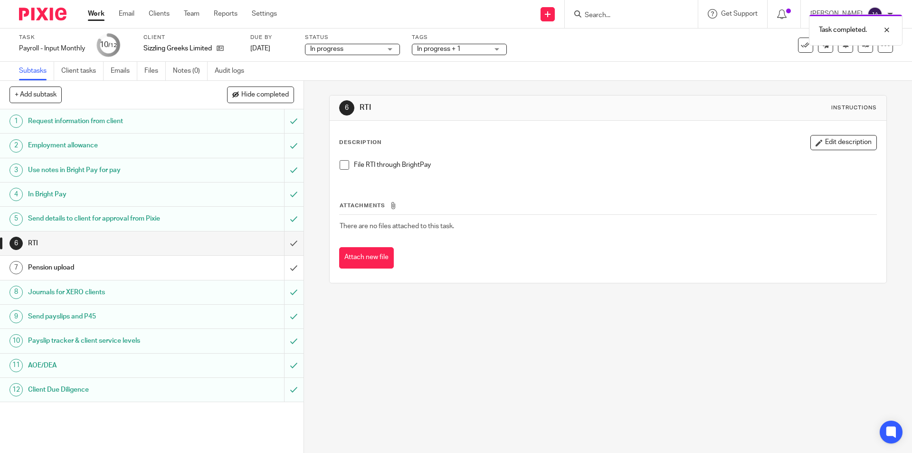
click at [239, 288] on div "Journals for XERO clients" at bounding box center [151, 292] width 247 height 14
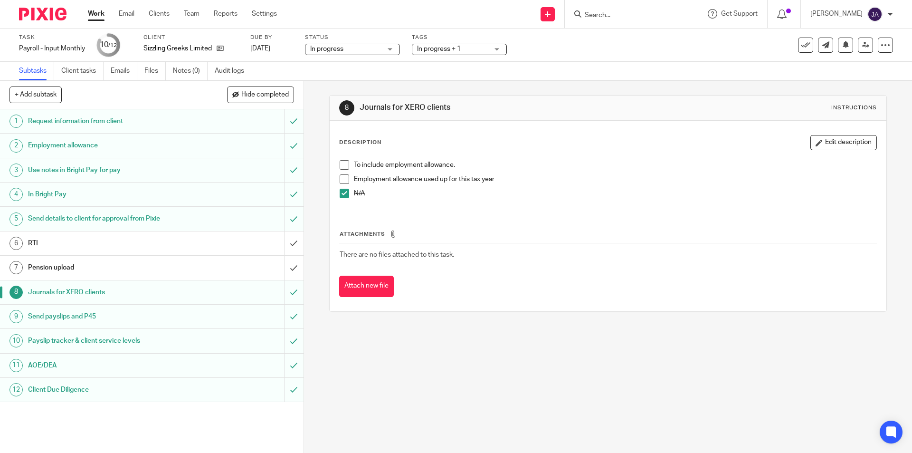
click at [103, 12] on link "Work" at bounding box center [96, 14] width 17 height 10
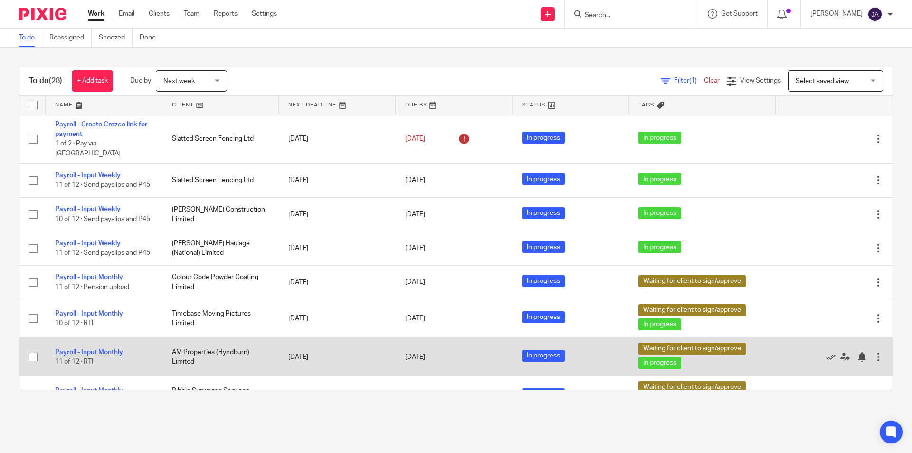
click at [61, 355] on link "Payroll - Input Monthly" at bounding box center [89, 352] width 68 height 7
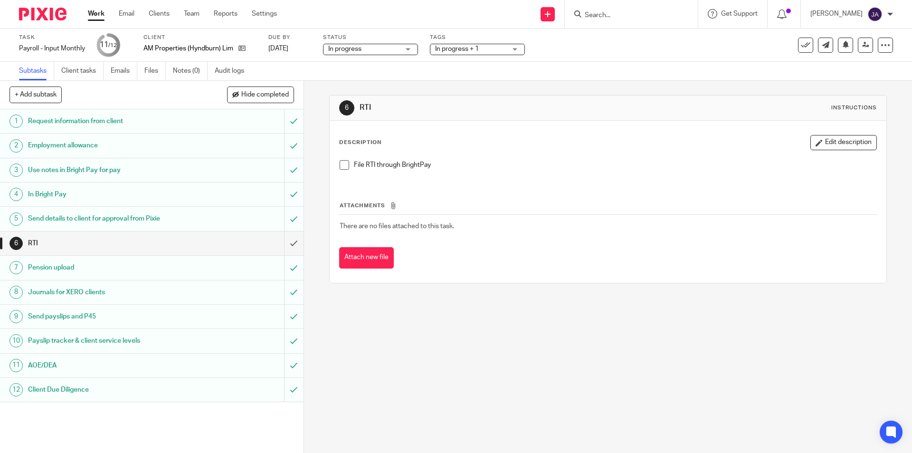
click at [472, 51] on span "In progress + 1" at bounding box center [457, 49] width 44 height 7
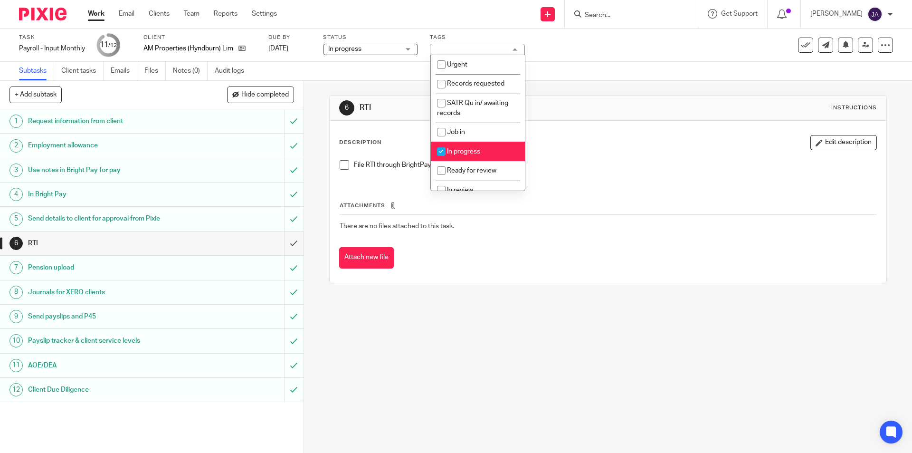
click at [465, 147] on li "In progress" at bounding box center [478, 151] width 94 height 19
checkbox input "false"
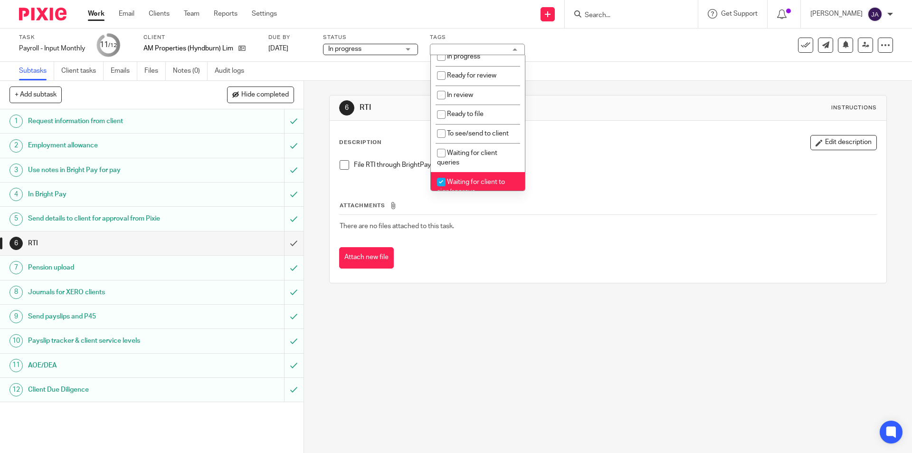
click at [458, 179] on span "Waiting for client to sign/approve" at bounding box center [471, 187] width 68 height 17
checkbox input "false"
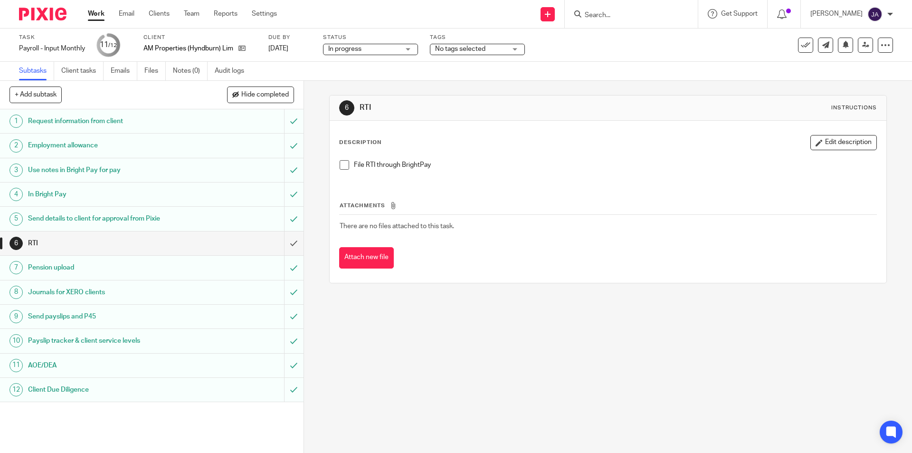
drag, startPoint x: 432, startPoint y: 399, endPoint x: 431, endPoint y: 393, distance: 5.7
click at [432, 395] on div "6 RTI Instructions Description Edit description File RTI through BrightPay Atta…" at bounding box center [608, 267] width 608 height 372
click at [342, 167] on span at bounding box center [345, 165] width 10 height 10
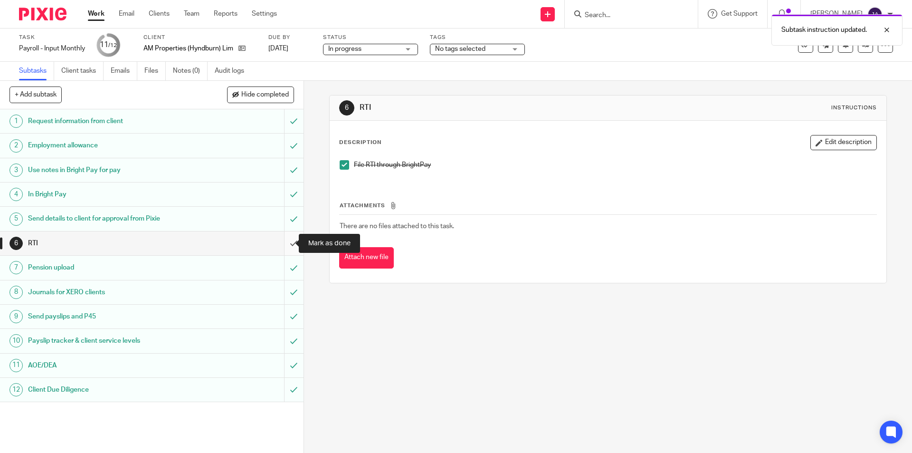
click at [279, 243] on input "submit" at bounding box center [152, 243] width 304 height 24
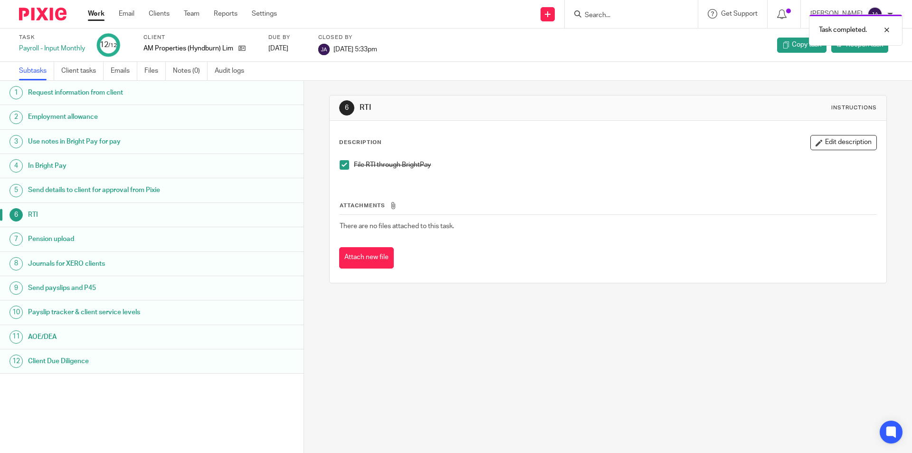
click at [93, 11] on link "Work" at bounding box center [96, 14] width 17 height 10
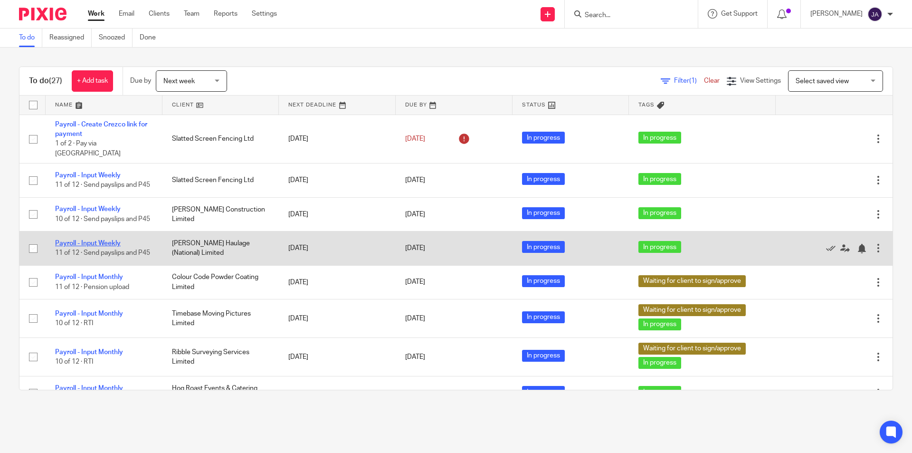
click at [85, 240] on link "Payroll - Input Weekly" at bounding box center [88, 243] width 66 height 7
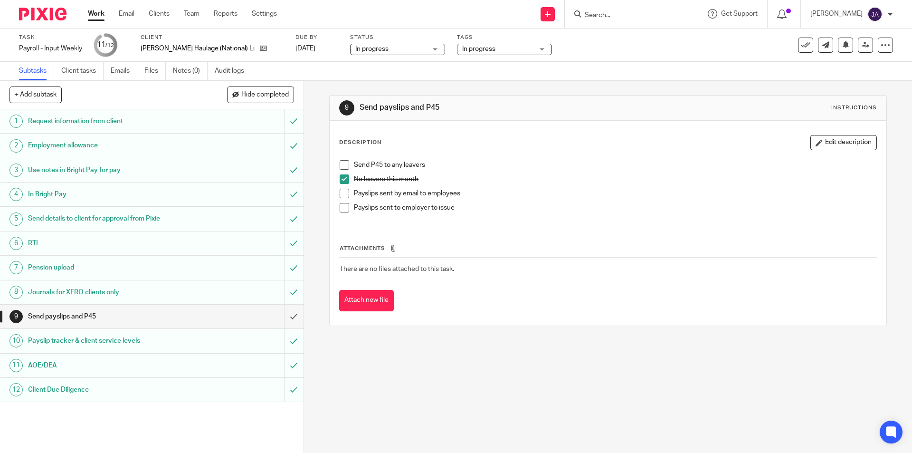
click at [465, 47] on span "In progress" at bounding box center [478, 49] width 33 height 7
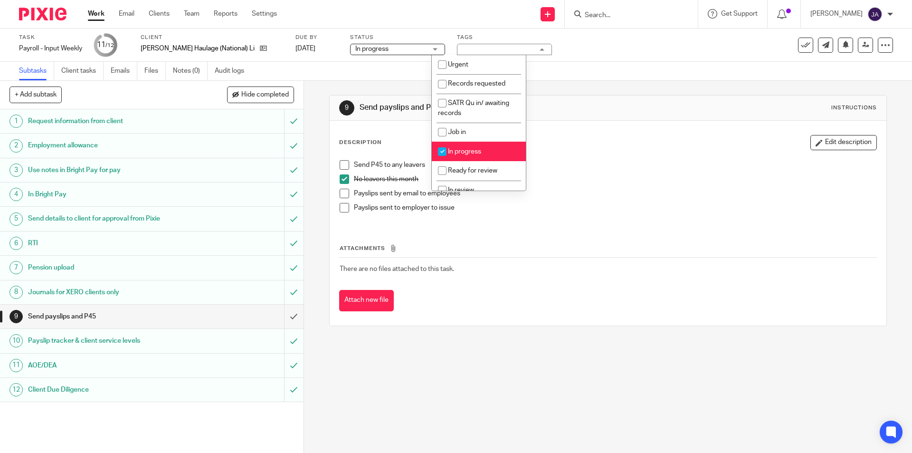
click at [461, 154] on span "In progress" at bounding box center [464, 151] width 33 height 7
checkbox input "false"
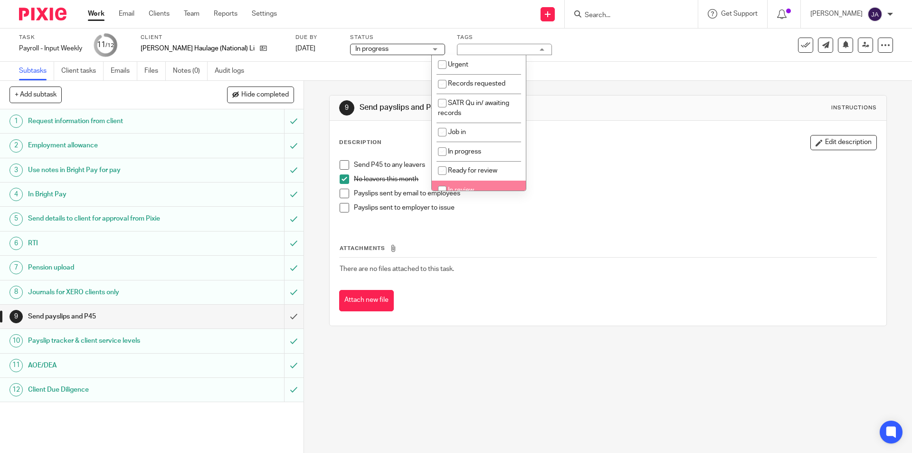
click at [446, 378] on div "9 Send payslips and P45 Instructions Description Edit description Send P45 to a…" at bounding box center [608, 267] width 608 height 372
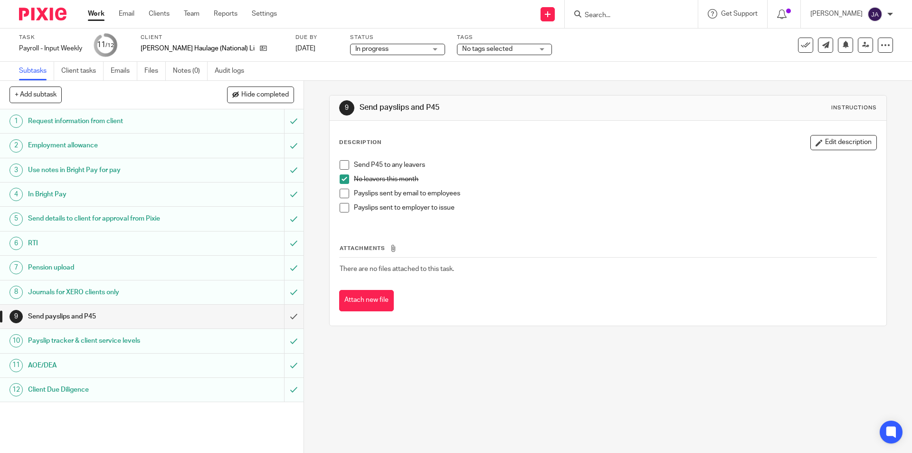
click at [341, 191] on span at bounding box center [345, 194] width 10 height 10
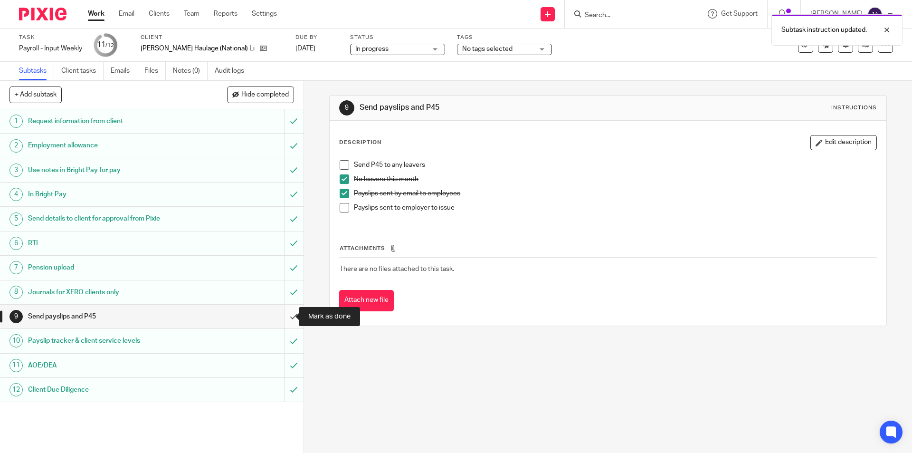
click at [285, 314] on input "submit" at bounding box center [152, 317] width 304 height 24
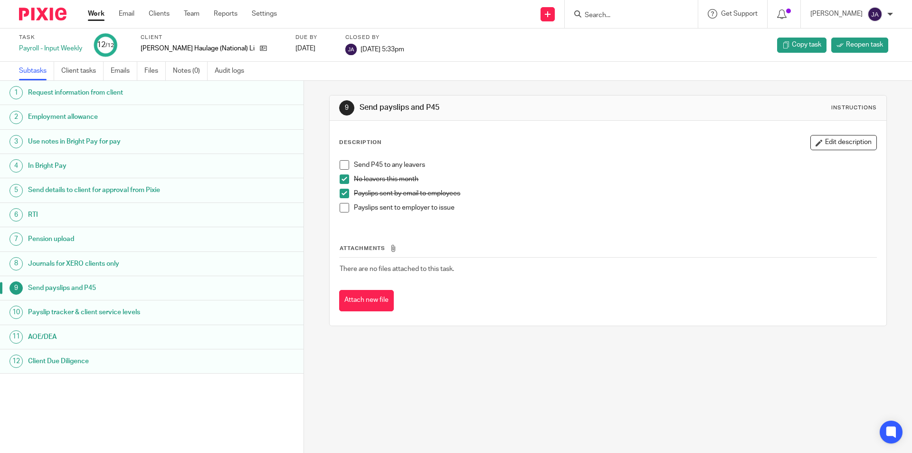
click at [88, 10] on link "Work" at bounding box center [96, 14] width 17 height 10
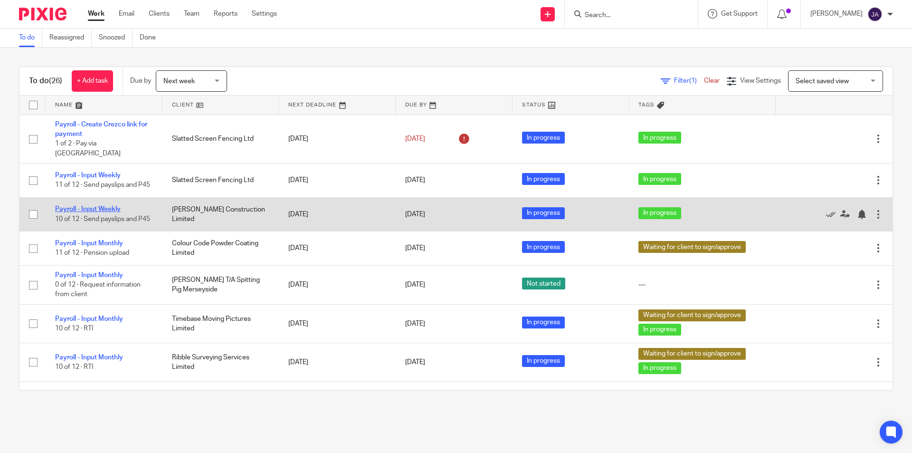
click at [75, 206] on link "Payroll - Input Weekly" at bounding box center [88, 209] width 66 height 7
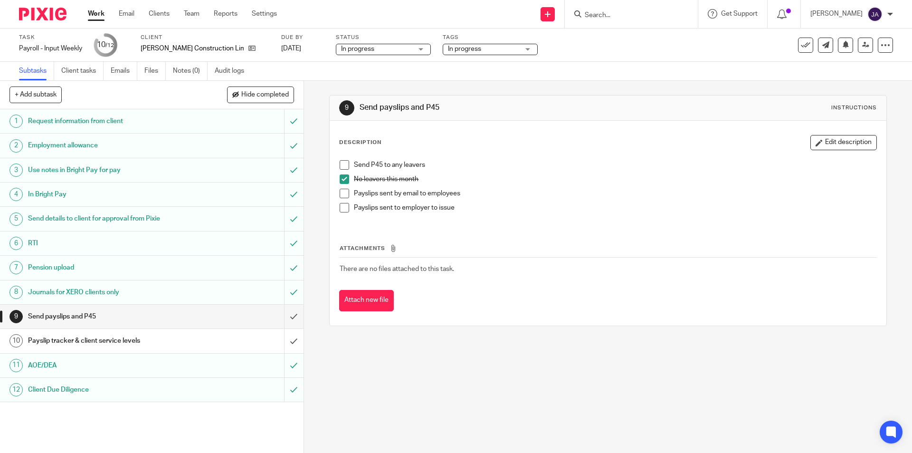
click at [448, 52] on span "In progress" at bounding box center [464, 49] width 33 height 7
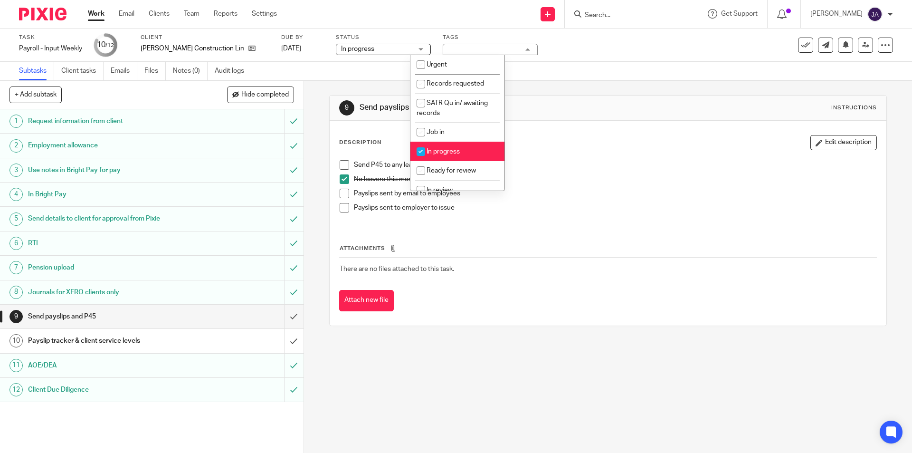
click at [427, 149] on input "checkbox" at bounding box center [421, 152] width 18 height 18
checkbox input "false"
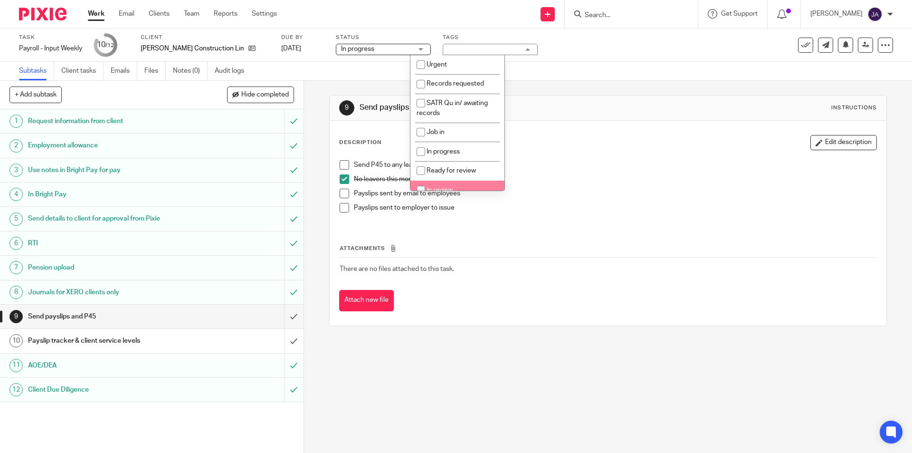
click at [464, 381] on div "9 Send payslips and P45 Instructions Description Edit description Send P45 to a…" at bounding box center [608, 267] width 608 height 372
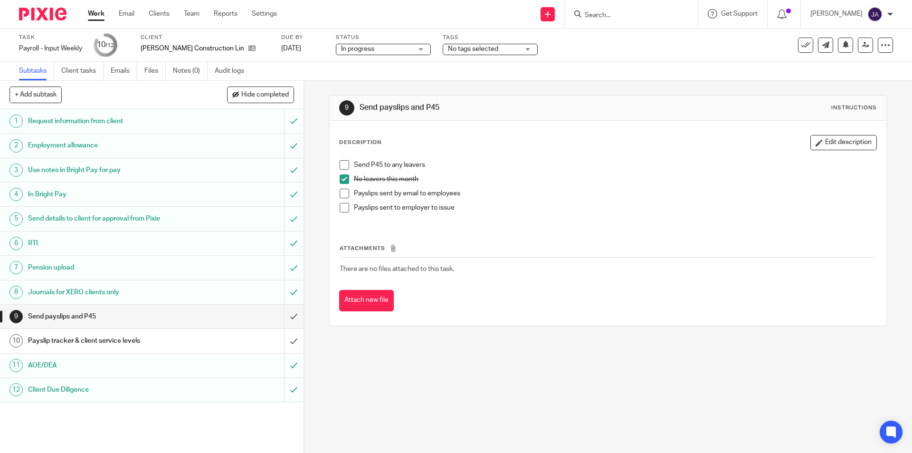
click at [343, 194] on span at bounding box center [345, 194] width 10 height 10
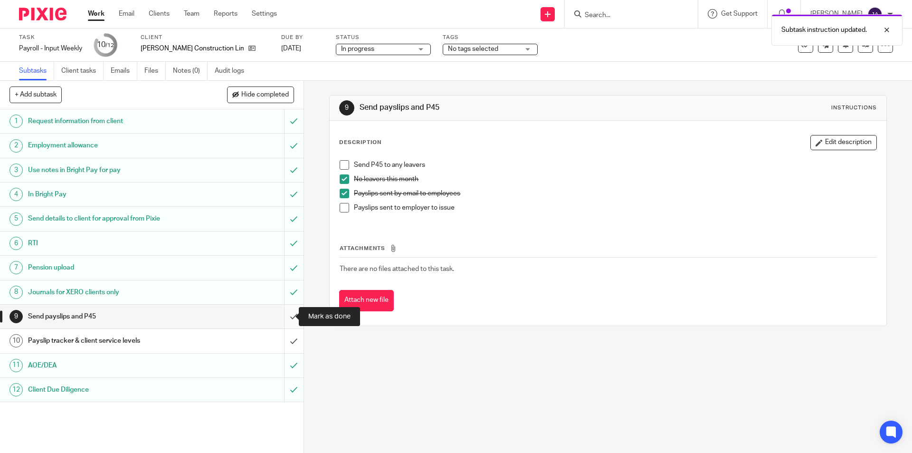
click at [280, 316] on input "submit" at bounding box center [152, 317] width 304 height 24
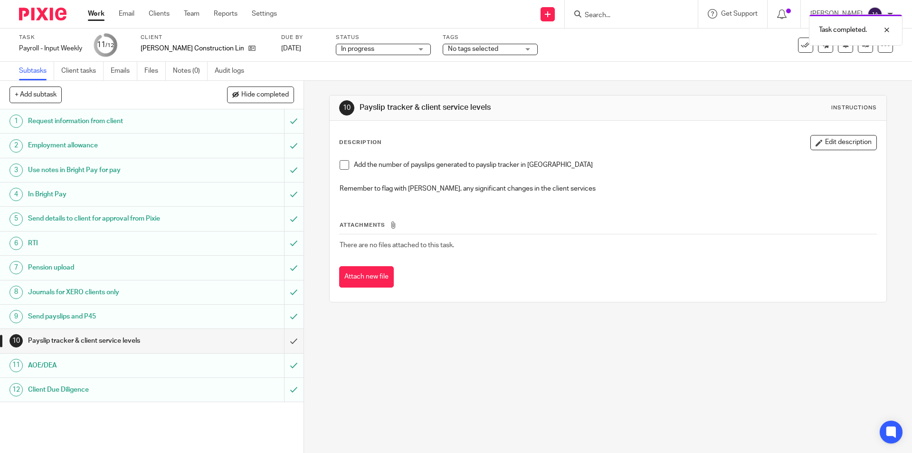
click at [340, 171] on li "Add the number of payslips generated to payslip tracker in [GEOGRAPHIC_DATA]" at bounding box center [608, 167] width 536 height 14
drag, startPoint x: 341, startPoint y: 164, endPoint x: 333, endPoint y: 204, distance: 40.7
click at [341, 163] on span at bounding box center [345, 165] width 10 height 10
click at [287, 336] on input "submit" at bounding box center [152, 341] width 304 height 24
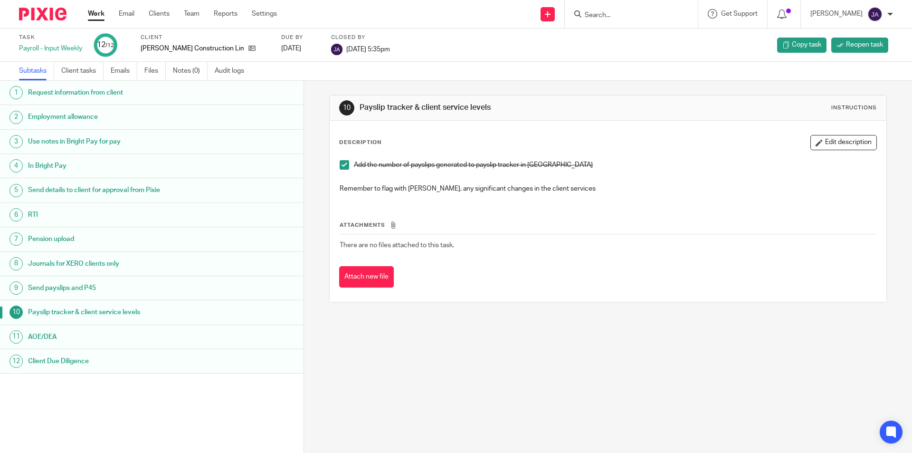
click at [99, 13] on link "Work" at bounding box center [96, 14] width 17 height 10
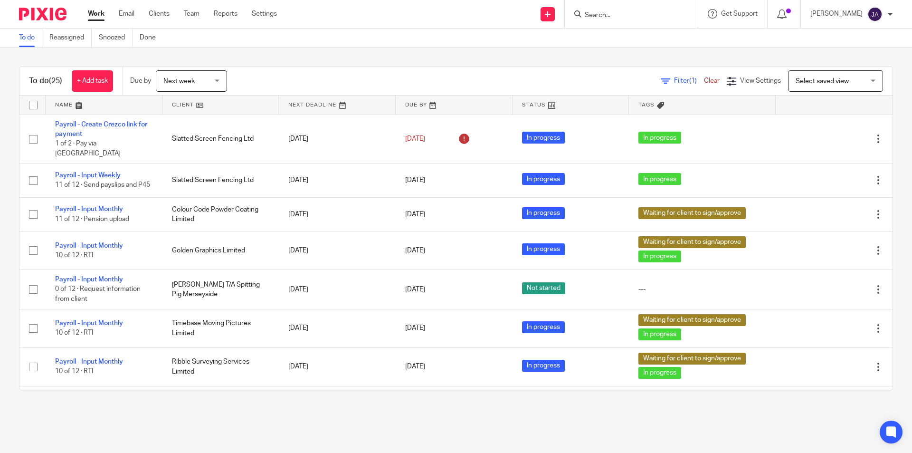
click at [207, 82] on span "Next week" at bounding box center [188, 81] width 50 height 20
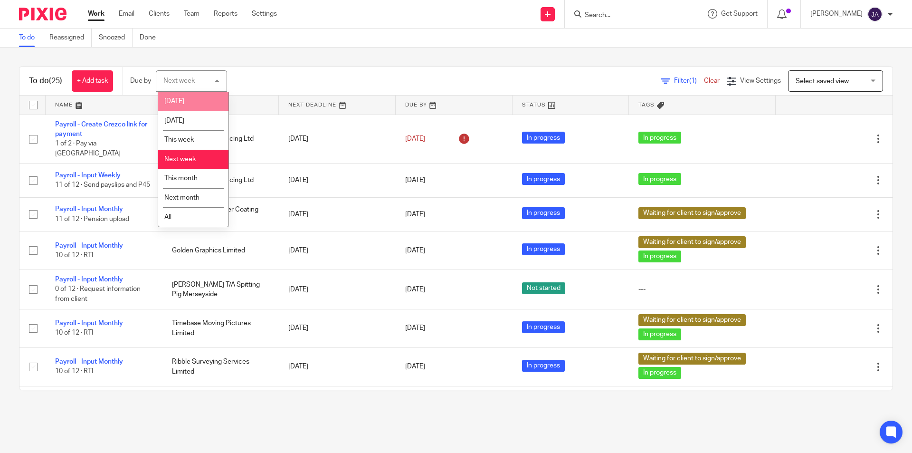
click at [184, 103] on li "[DATE]" at bounding box center [193, 101] width 70 height 19
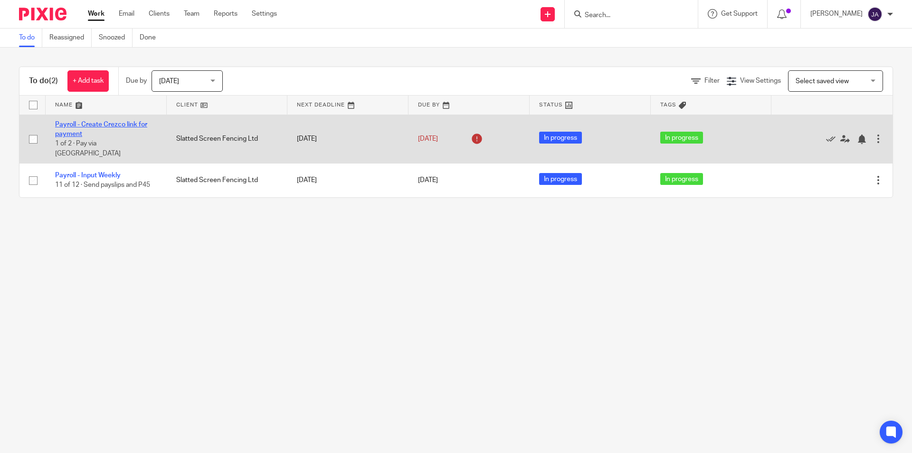
click at [84, 122] on link "Payroll - Create Crezco link for payment" at bounding box center [101, 129] width 92 height 16
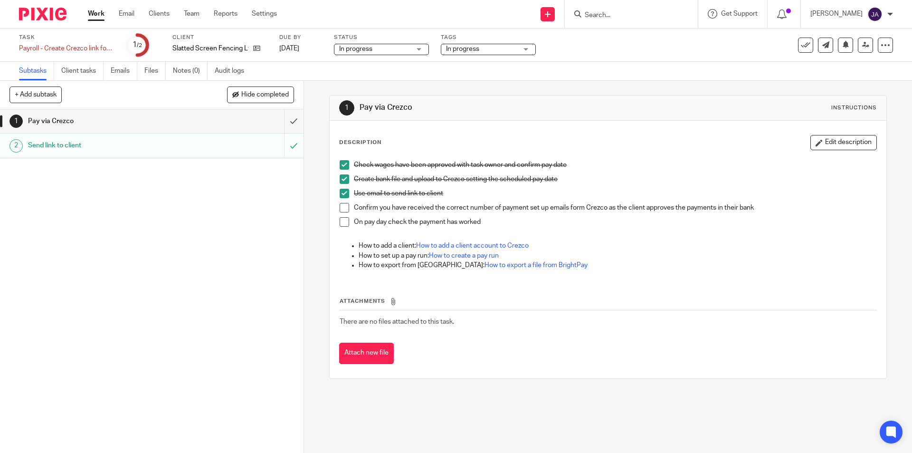
click at [820, 139] on button "Edit description" at bounding box center [844, 142] width 67 height 15
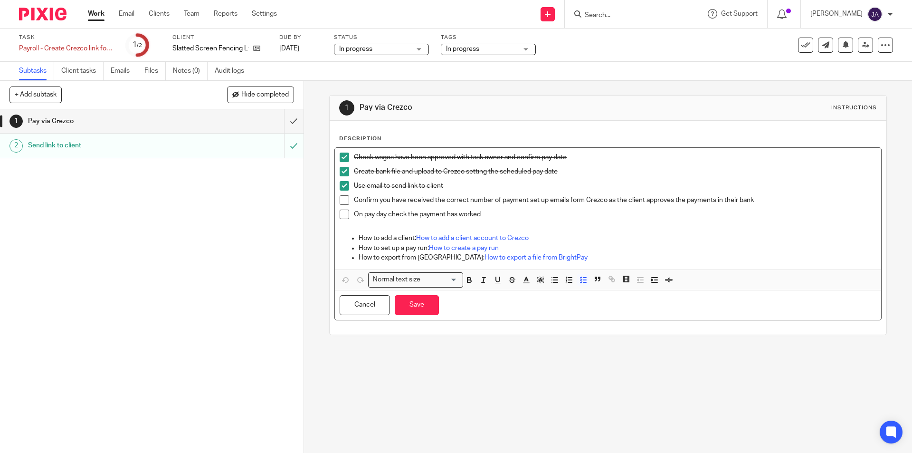
click at [501, 210] on p "On pay day check the payment has worked" at bounding box center [615, 215] width 522 height 10
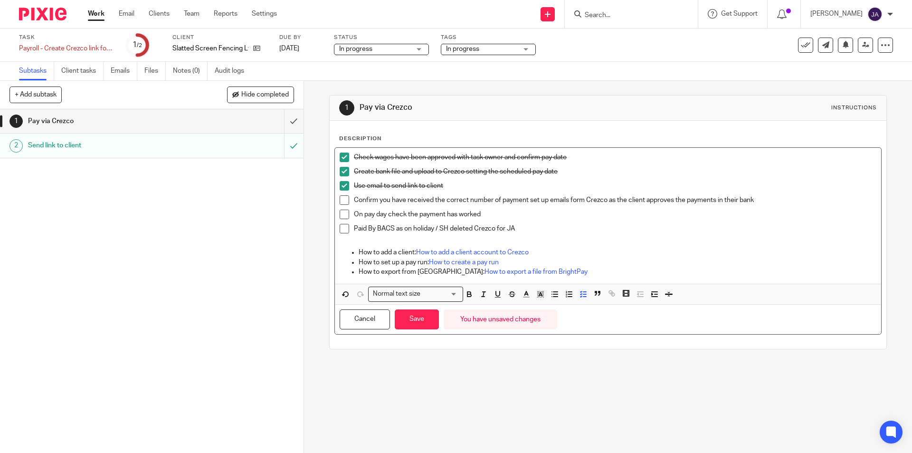
click at [344, 232] on span at bounding box center [345, 229] width 10 height 10
click at [421, 322] on button "Save" at bounding box center [417, 319] width 44 height 20
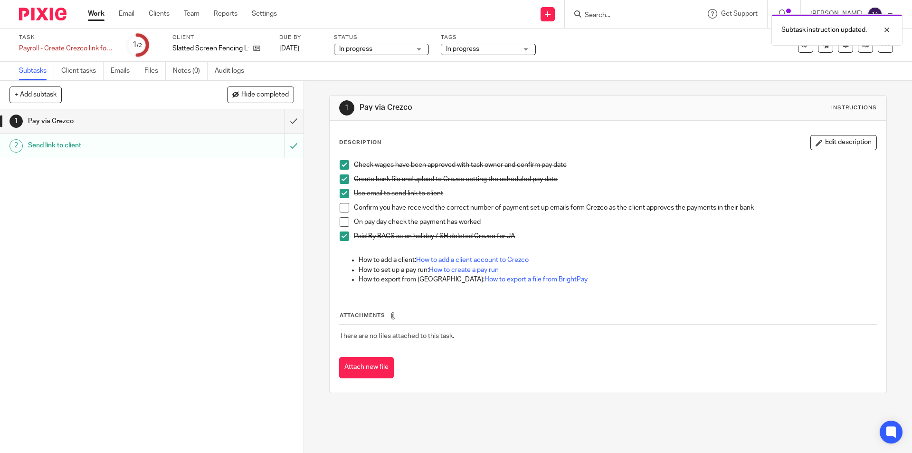
click at [491, 54] on span "In progress" at bounding box center [481, 49] width 71 height 10
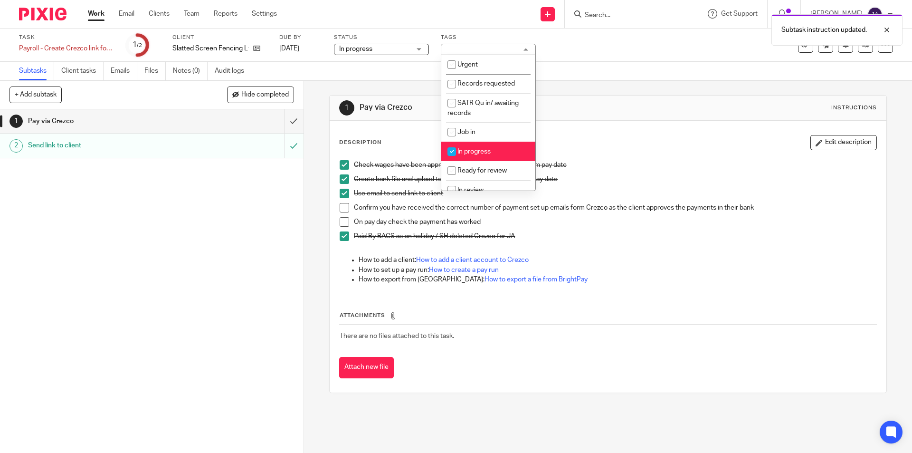
click at [481, 145] on li "In progress" at bounding box center [488, 151] width 94 height 19
checkbox input "false"
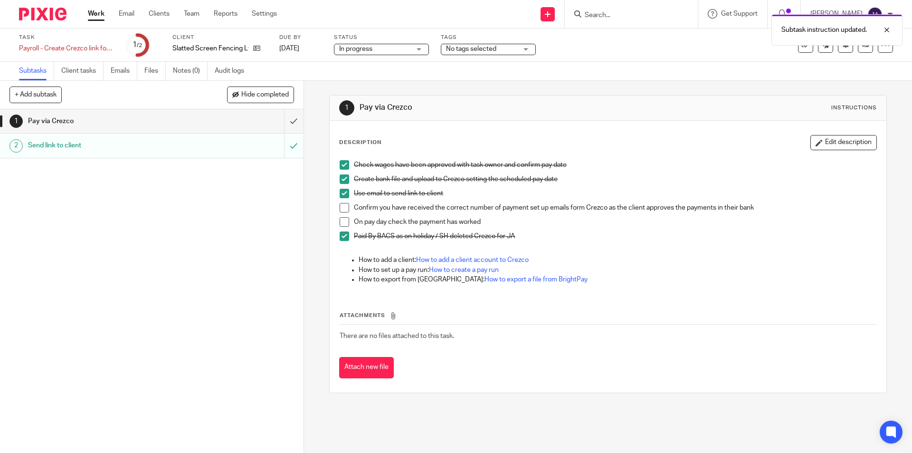
drag, startPoint x: 496, startPoint y: 335, endPoint x: 401, endPoint y: 261, distance: 120.3
click at [496, 335] on td "There are no files attached to this task." at bounding box center [607, 336] width 537 height 23
click at [290, 122] on input "submit" at bounding box center [152, 121] width 304 height 24
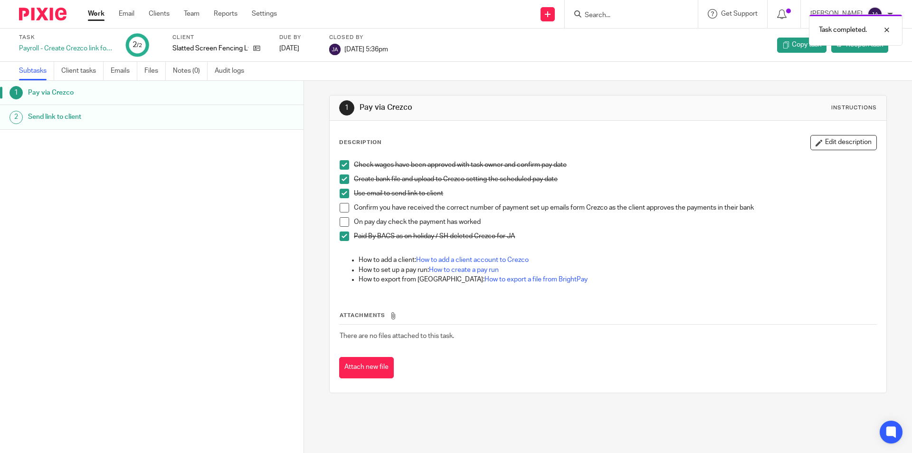
click at [95, 12] on link "Work" at bounding box center [96, 14] width 17 height 10
